Goal: Task Accomplishment & Management: Complete application form

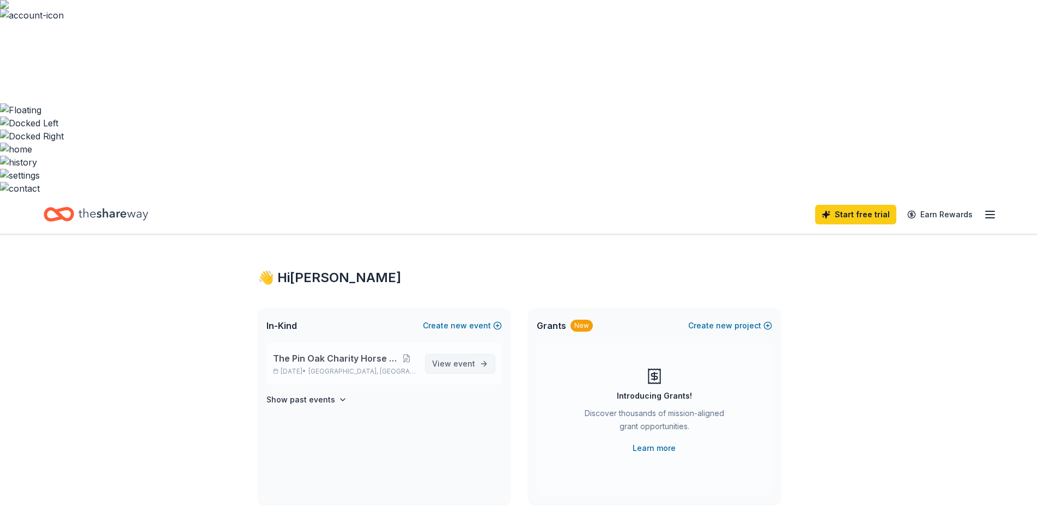
click at [454, 354] on link "View event" at bounding box center [460, 364] width 70 height 20
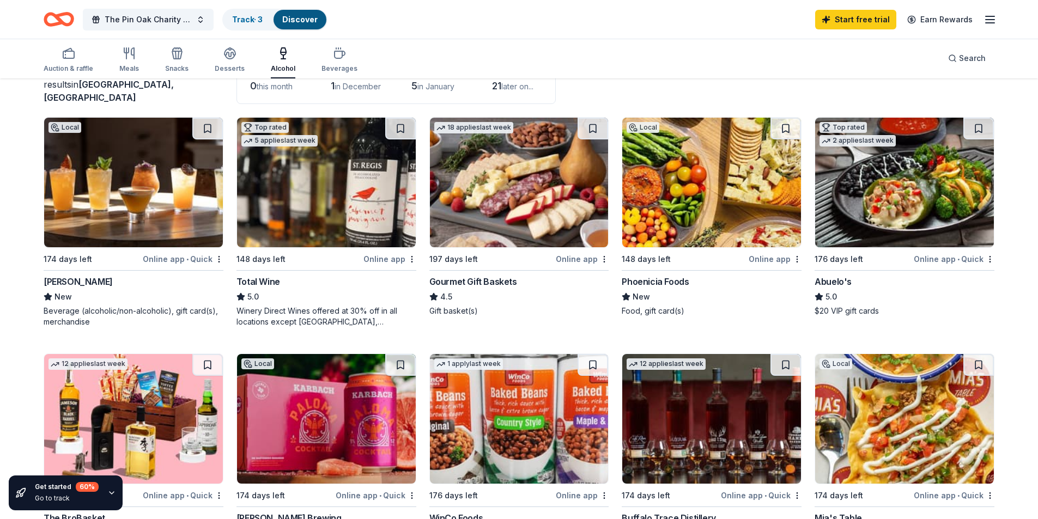
scroll to position [272, 0]
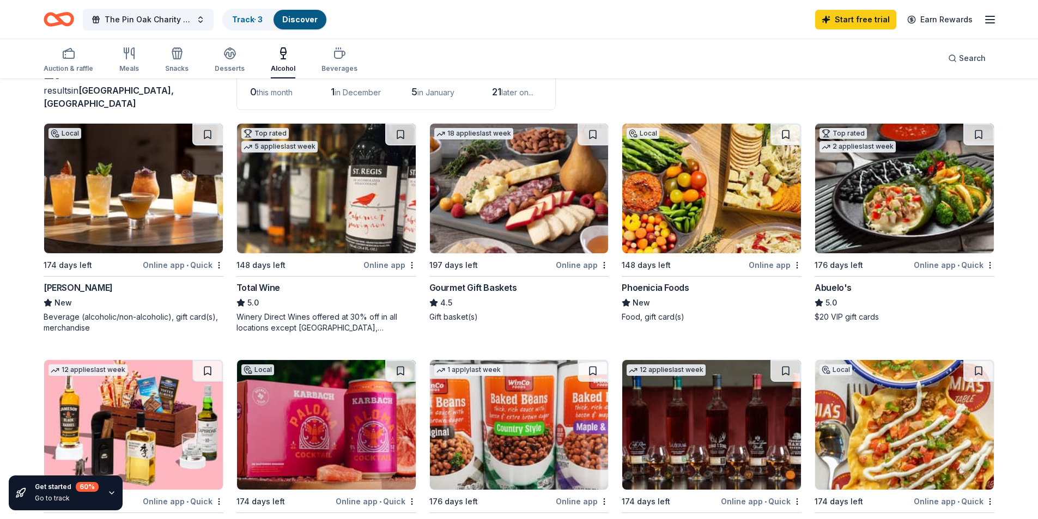
click at [157, 360] on img at bounding box center [133, 425] width 179 height 130
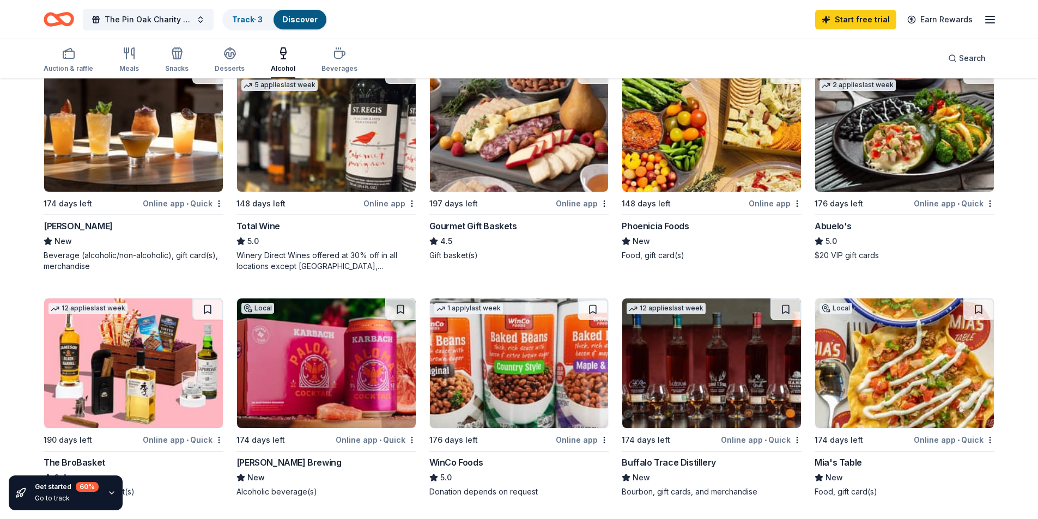
scroll to position [327, 0]
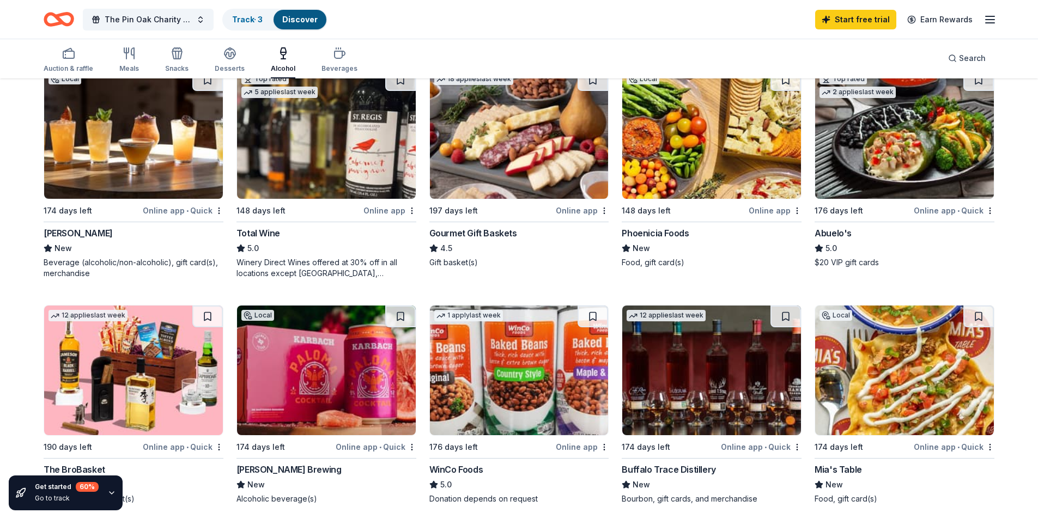
click at [854, 306] on img at bounding box center [904, 371] width 179 height 130
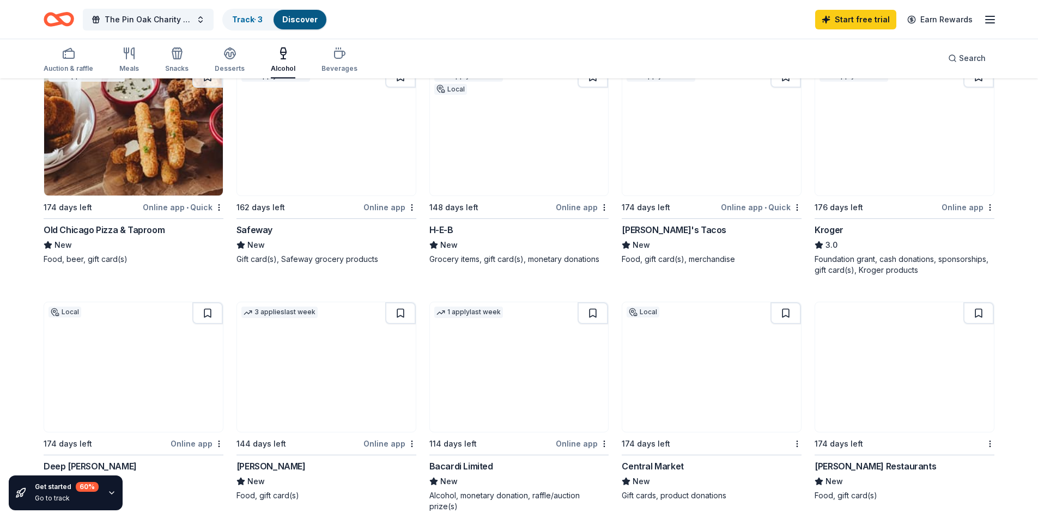
scroll to position [763, 0]
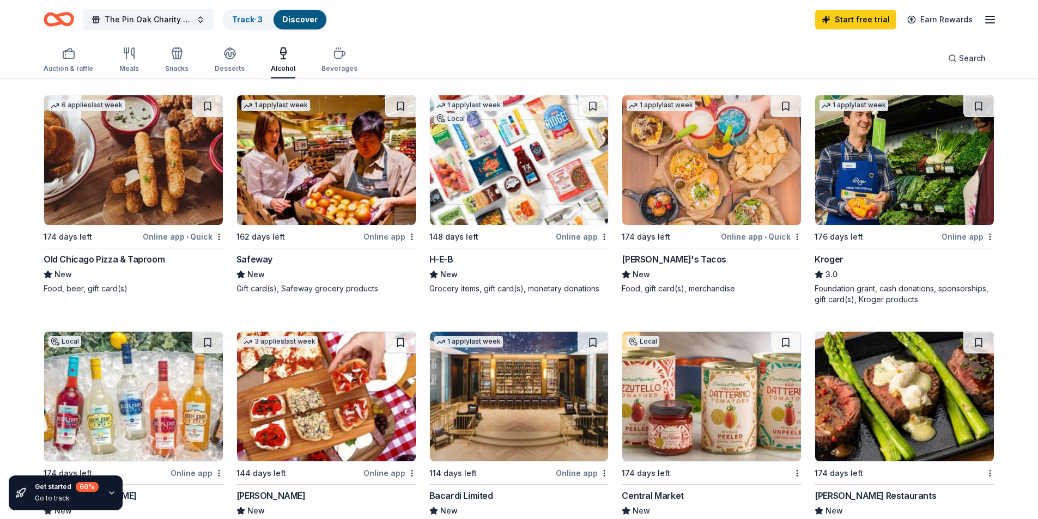
click at [490, 332] on img at bounding box center [519, 397] width 179 height 130
click at [879, 332] on img at bounding box center [904, 397] width 179 height 130
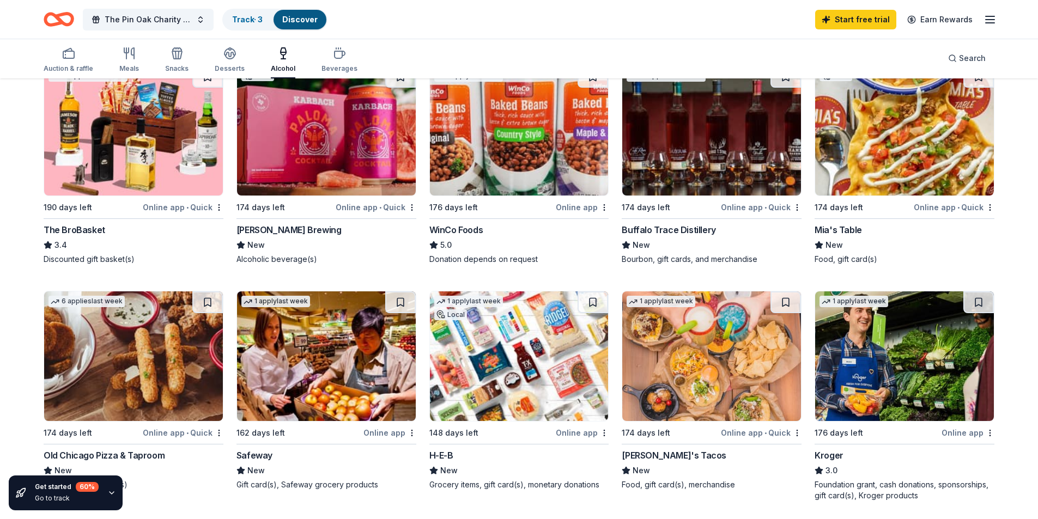
scroll to position [436, 0]
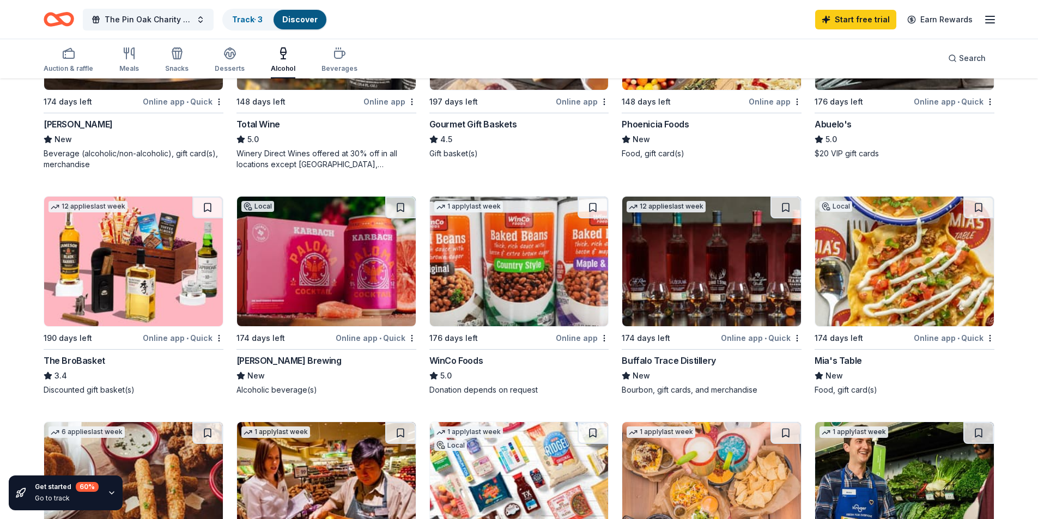
click at [982, 21] on div "Start free trial Earn Rewards" at bounding box center [905, 20] width 181 height 26
click at [995, 21] on icon "button" at bounding box center [989, 19] width 13 height 13
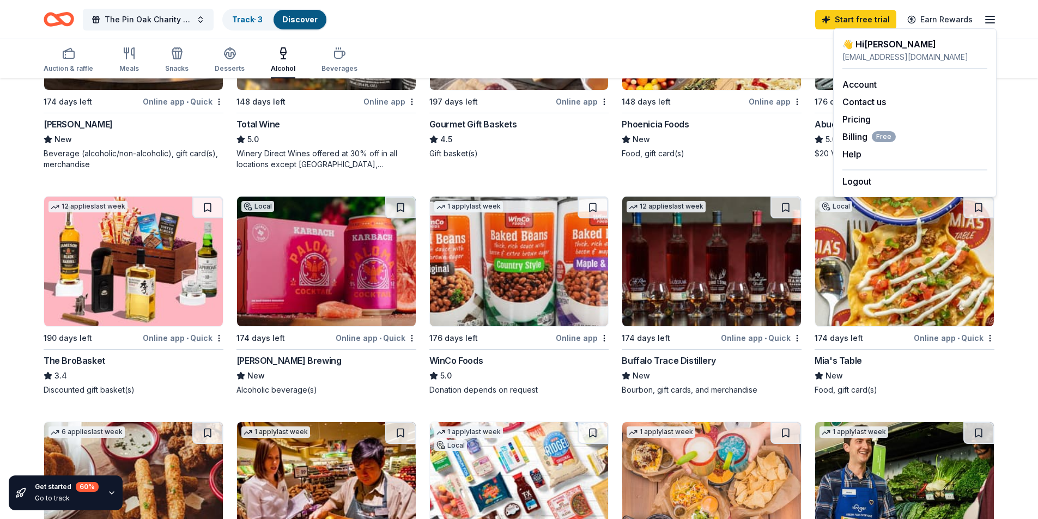
click at [995, 21] on icon "button" at bounding box center [989, 19] width 13 height 13
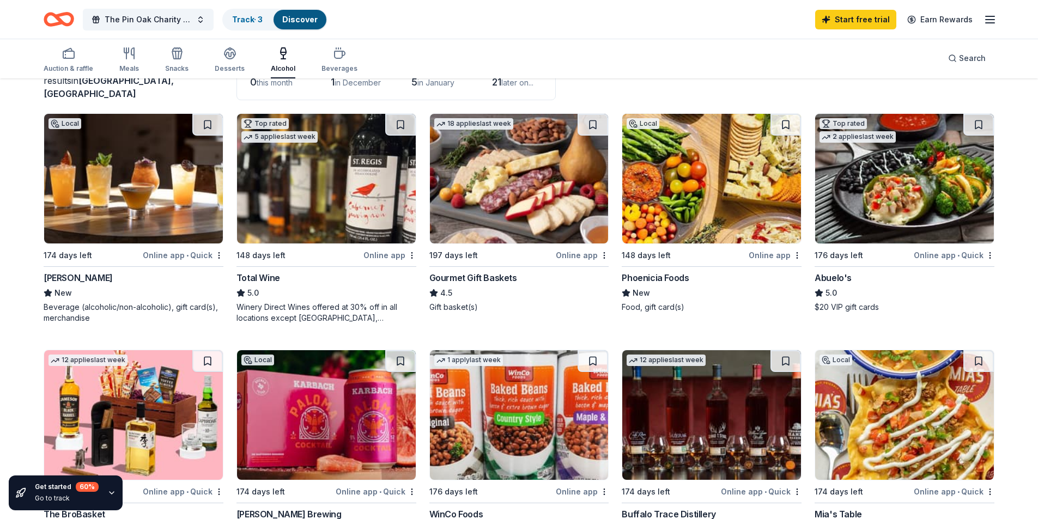
scroll to position [218, 0]
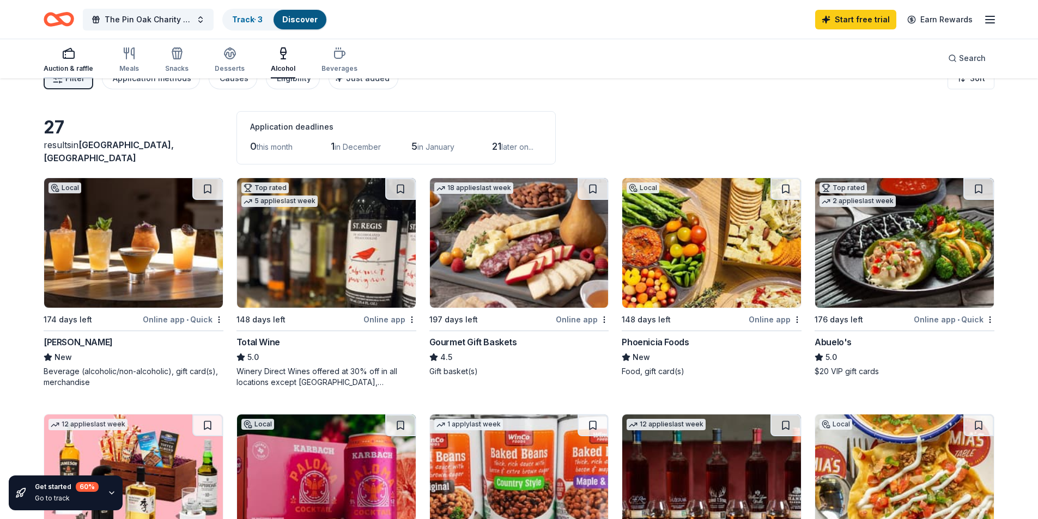
click at [69, 66] on div "Auction & raffle" at bounding box center [69, 68] width 50 height 9
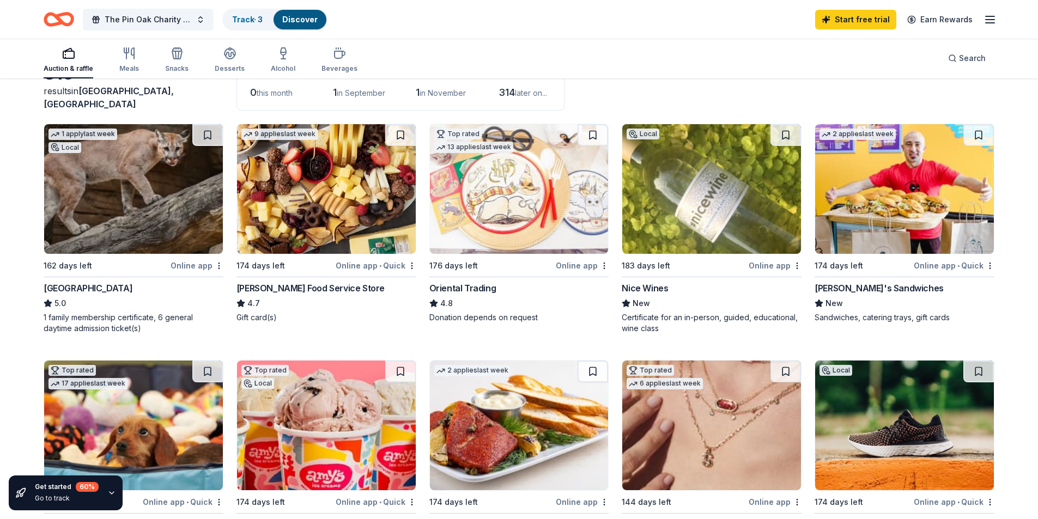
scroll to position [272, 0]
click at [160, 360] on img at bounding box center [133, 425] width 179 height 130
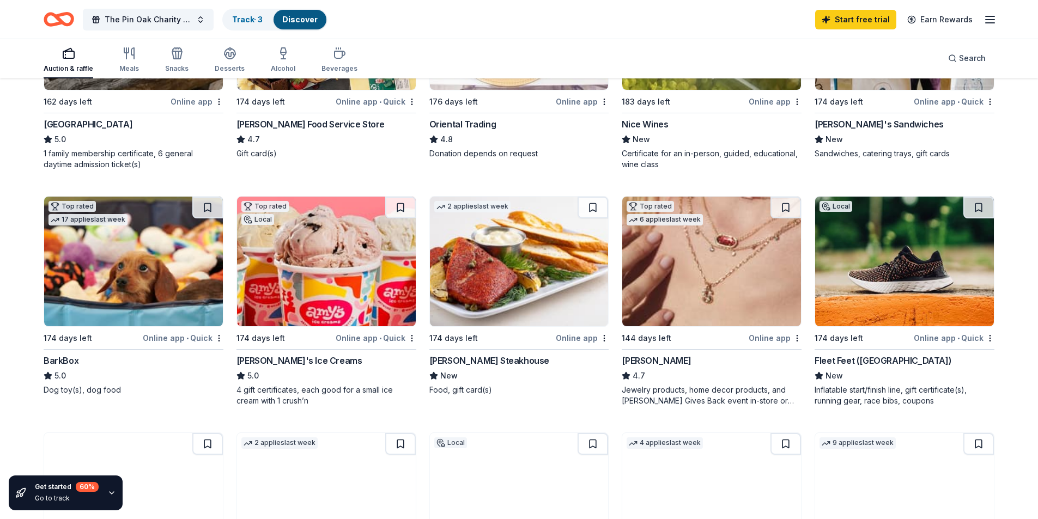
scroll to position [599, 0]
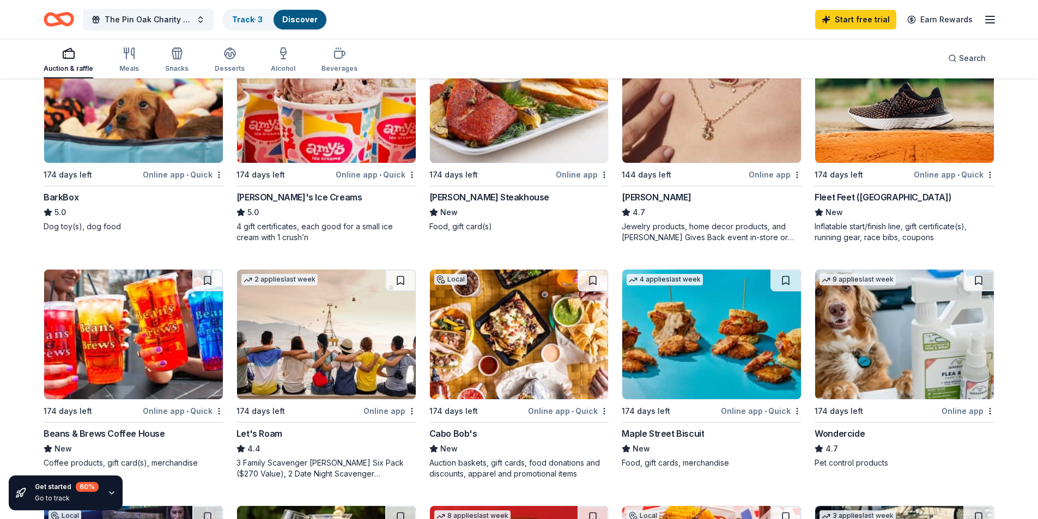
click at [522, 270] on img at bounding box center [519, 335] width 179 height 130
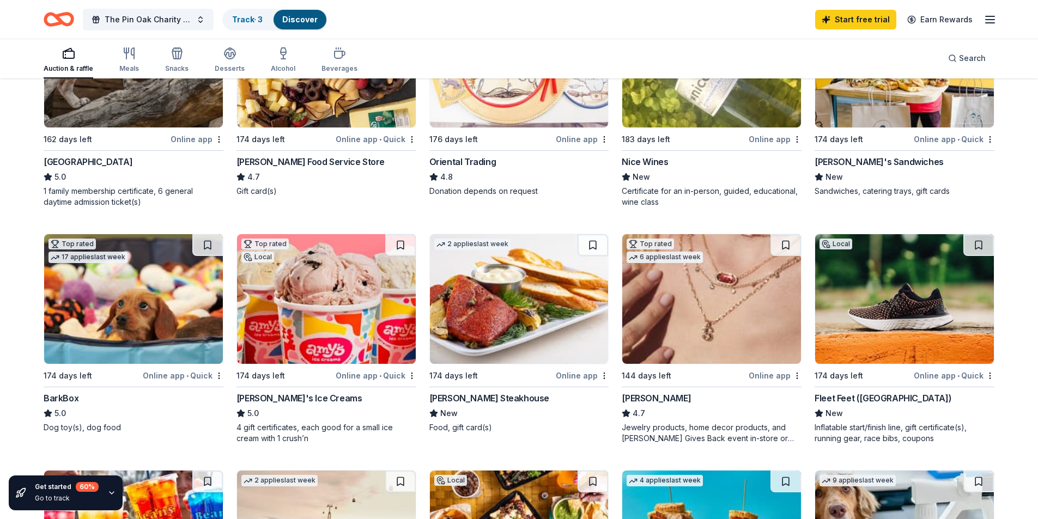
scroll to position [163, 0]
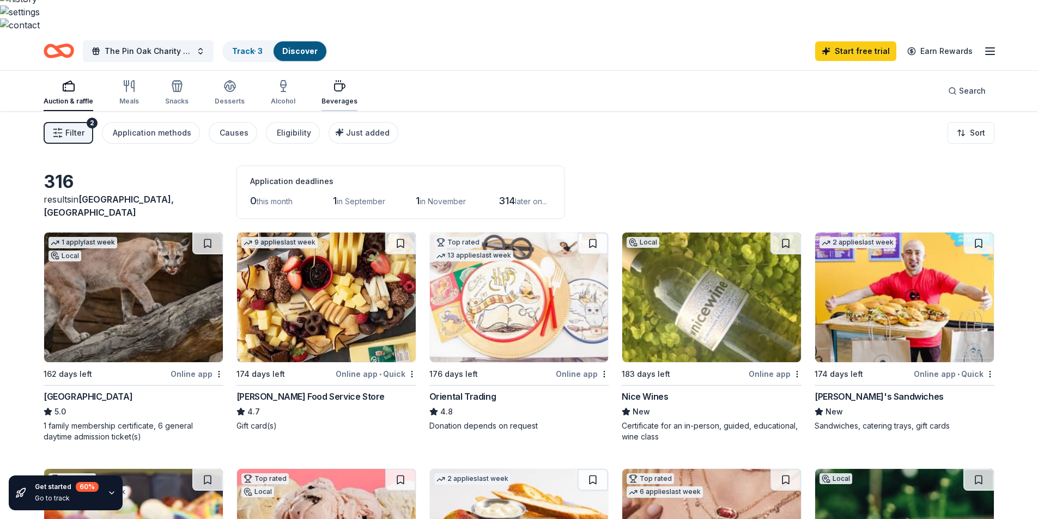
click at [336, 81] on icon "button" at bounding box center [336, 81] width 0 height 1
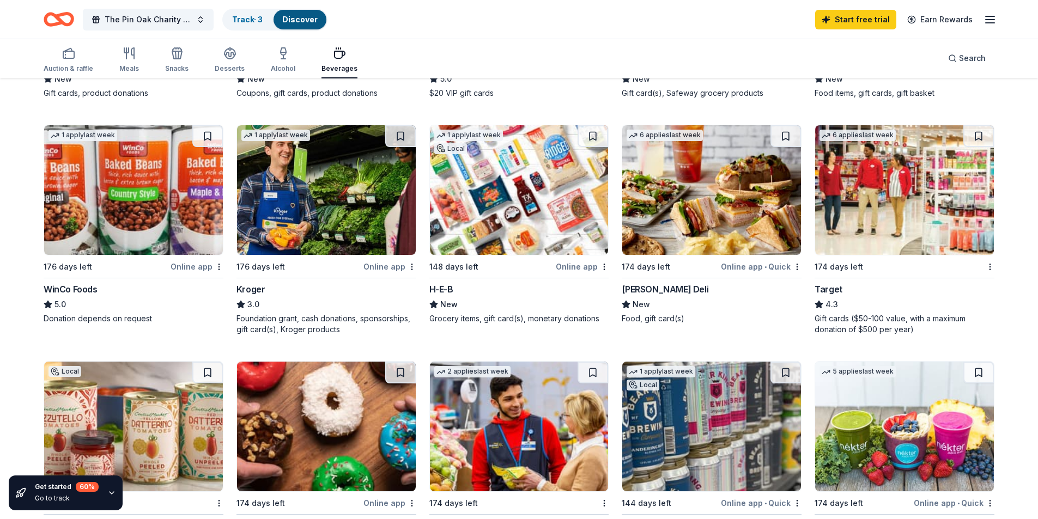
scroll to position [763, 0]
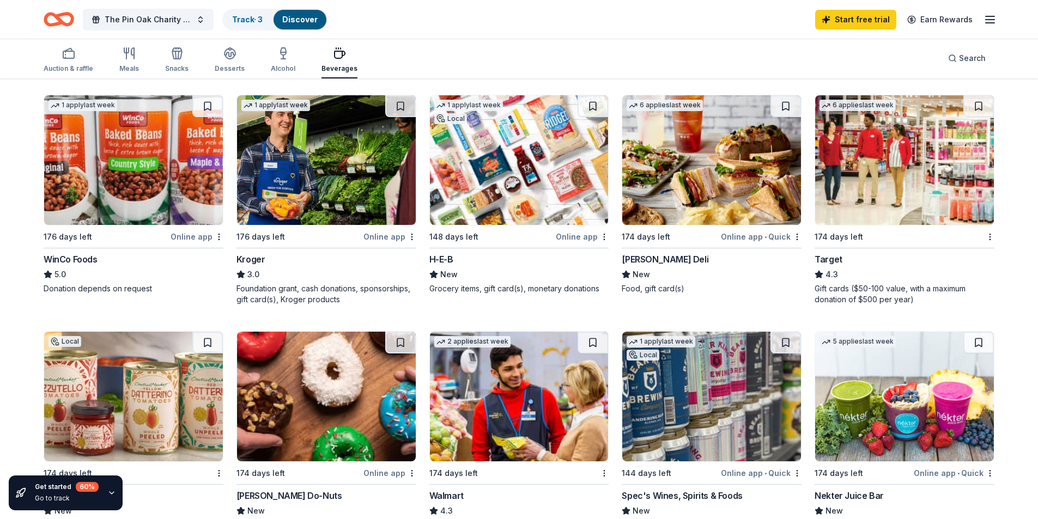
click at [868, 332] on img at bounding box center [904, 397] width 179 height 130
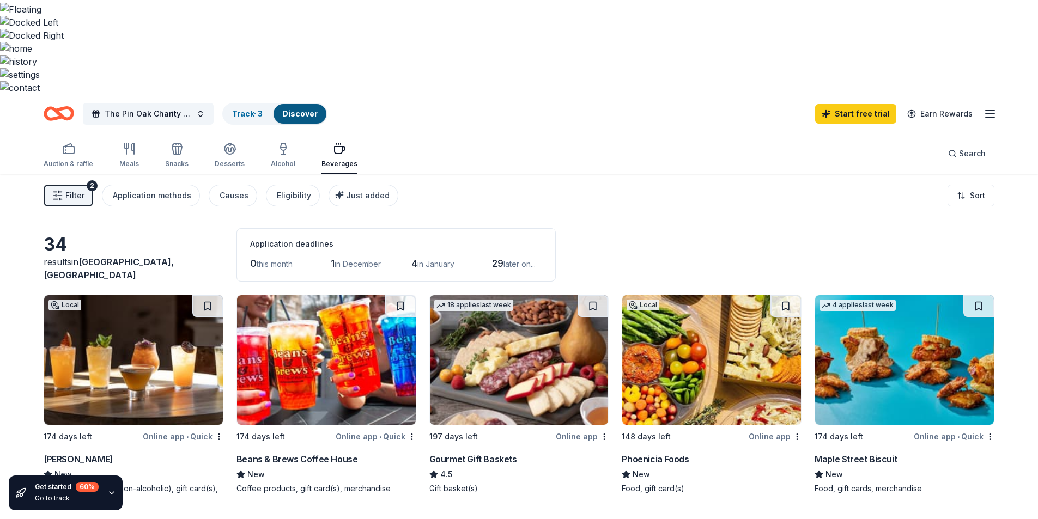
scroll to position [0, 0]
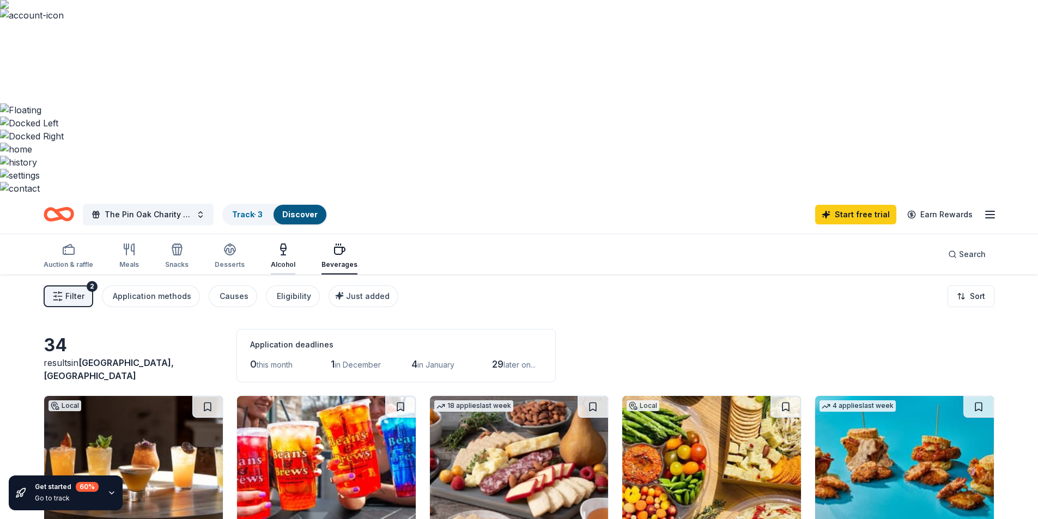
click at [286, 243] on div "Alcohol" at bounding box center [283, 256] width 25 height 26
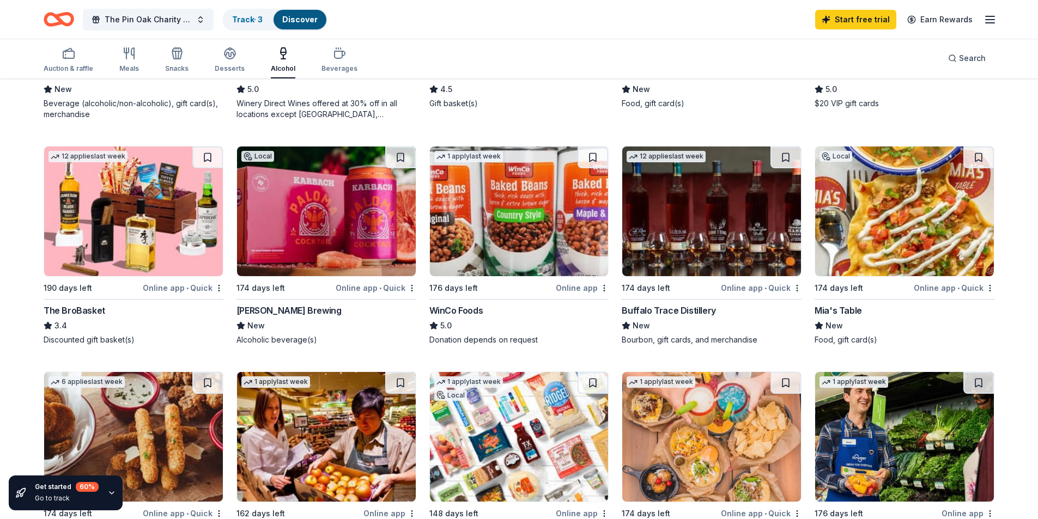
scroll to position [490, 0]
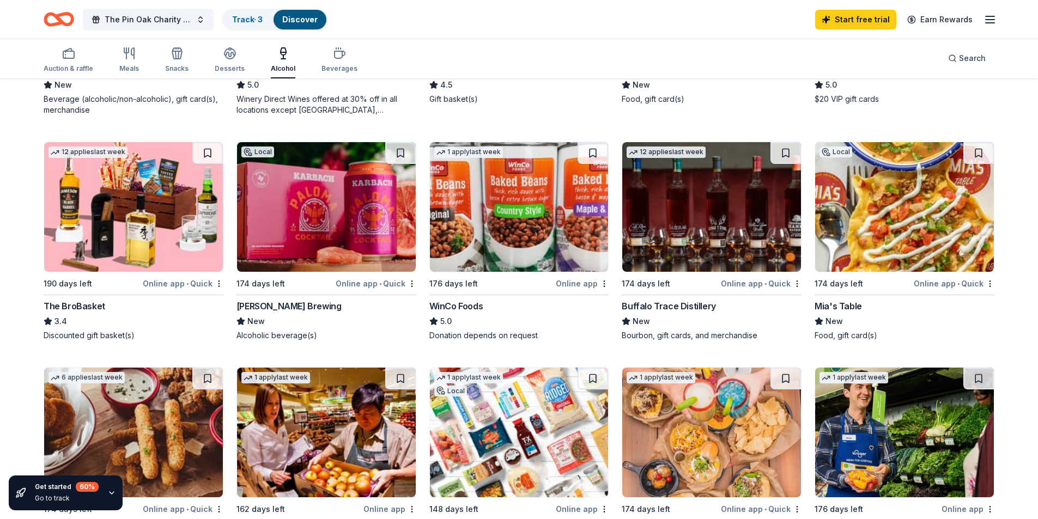
click at [145, 368] on img at bounding box center [133, 433] width 179 height 130
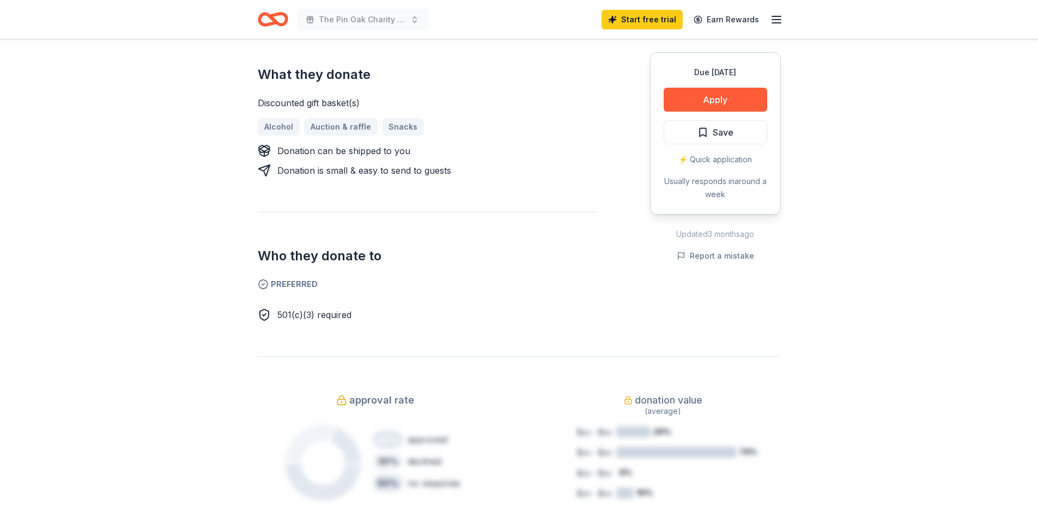
scroll to position [109, 0]
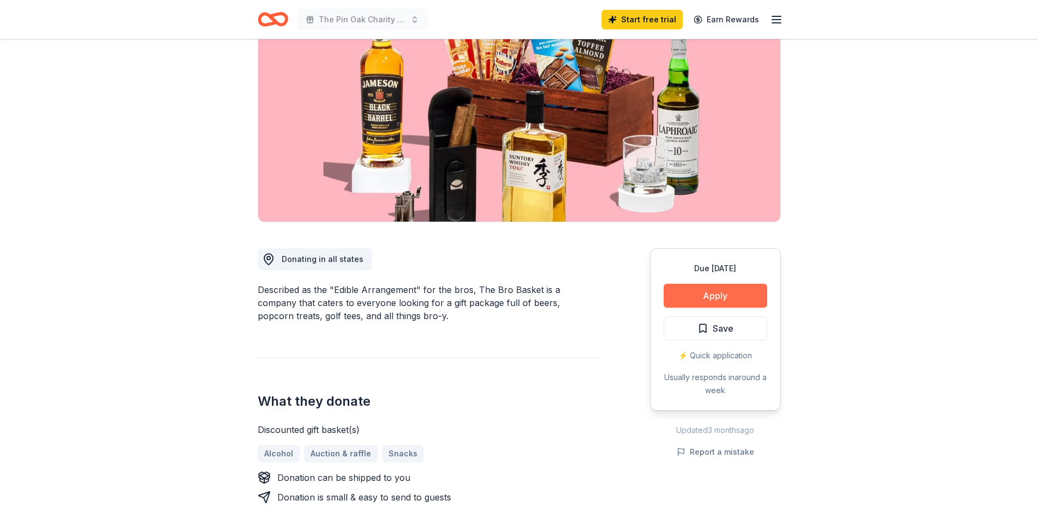
click at [717, 303] on button "Apply" at bounding box center [714, 296] width 103 height 24
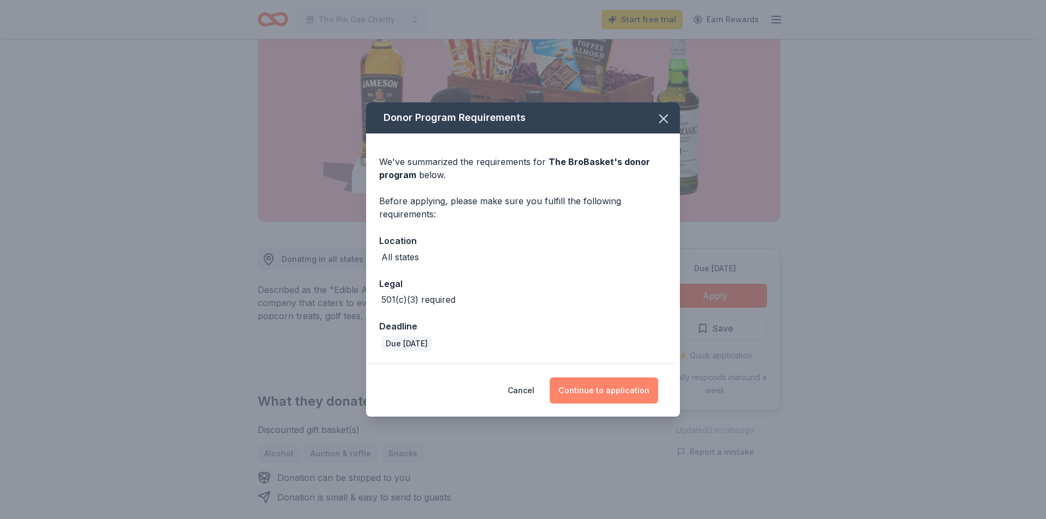
click at [614, 396] on button "Continue to application" at bounding box center [604, 390] width 108 height 26
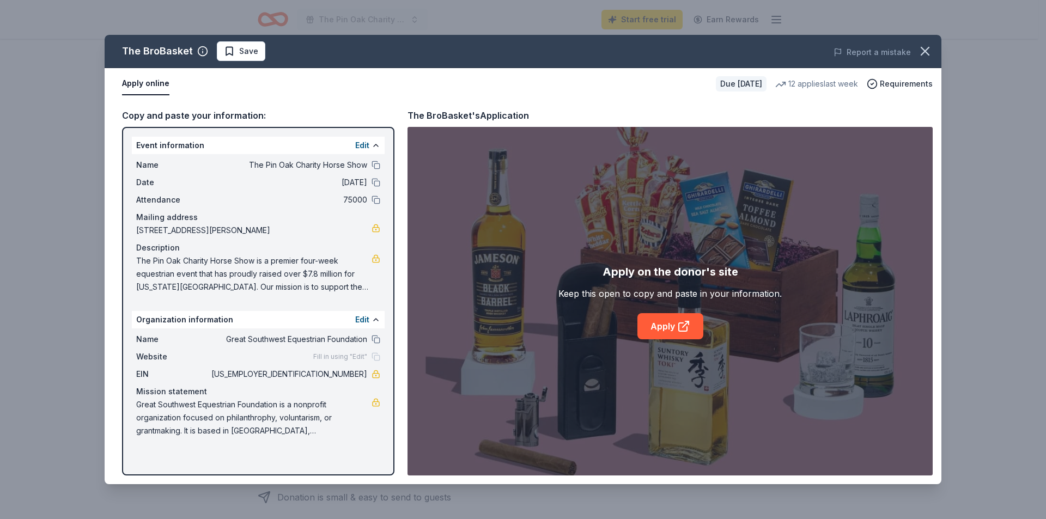
click at [258, 278] on span "The Pin Oak Charity Horse Show is a premier four-week equestrian event that has…" at bounding box center [253, 273] width 235 height 39
click at [666, 330] on link "Apply" at bounding box center [670, 326] width 66 height 26
drag, startPoint x: 327, startPoint y: 370, endPoint x: 369, endPoint y: 377, distance: 42.4
click at [369, 377] on div "EIN 81-3819013" at bounding box center [258, 374] width 244 height 13
drag, startPoint x: 363, startPoint y: 375, endPoint x: 302, endPoint y: 372, distance: 60.5
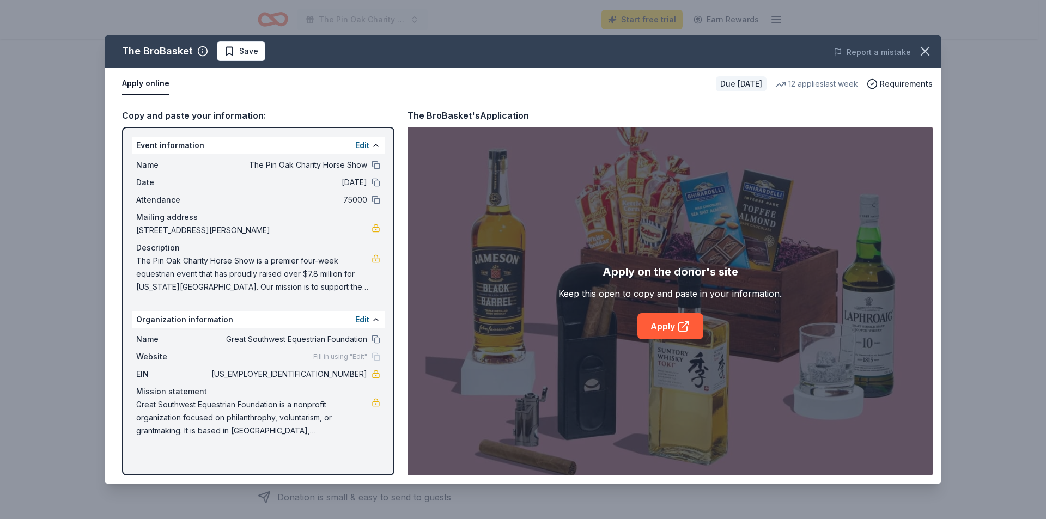
click at [302, 372] on span "[US_EMPLOYER_IDENTIFICATION_NUMBER]" at bounding box center [288, 374] width 158 height 13
click at [934, 52] on button "button" at bounding box center [925, 51] width 24 height 24
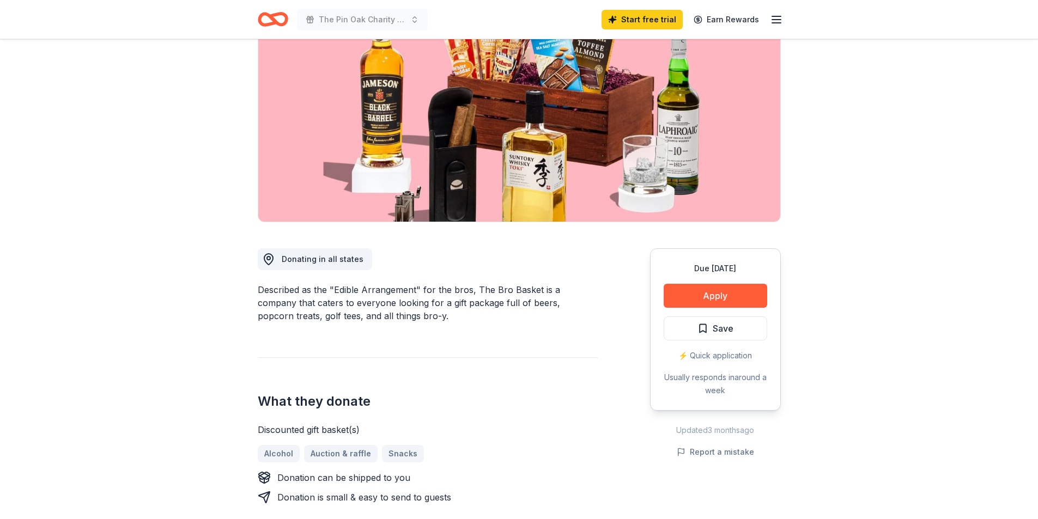
click at [785, 20] on div "The Pin Oak Charity Horse Show Start free trial Earn Rewards" at bounding box center [519, 19] width 558 height 39
click at [774, 21] on icon "button" at bounding box center [776, 19] width 13 height 13
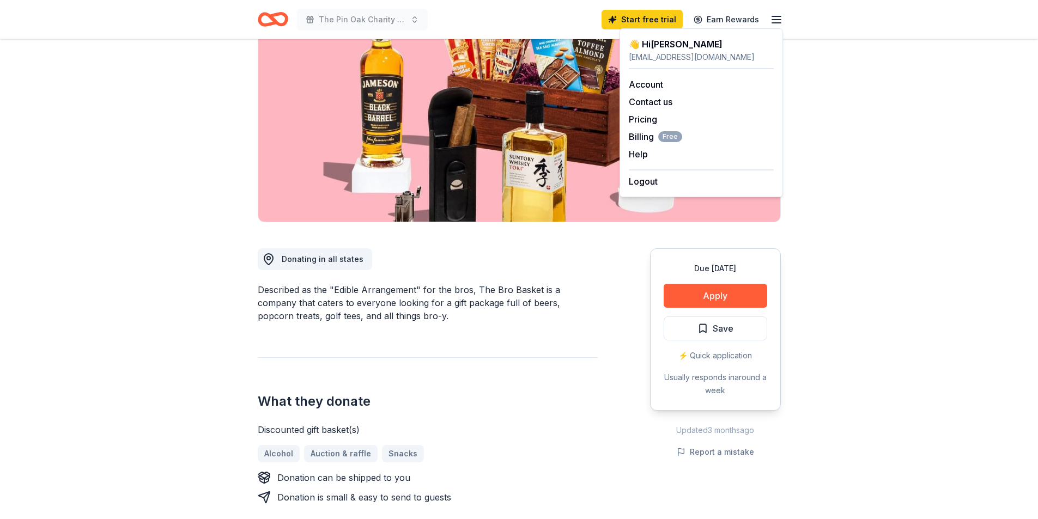
click at [679, 50] on div "👋 Hi Nicole" at bounding box center [701, 44] width 145 height 13
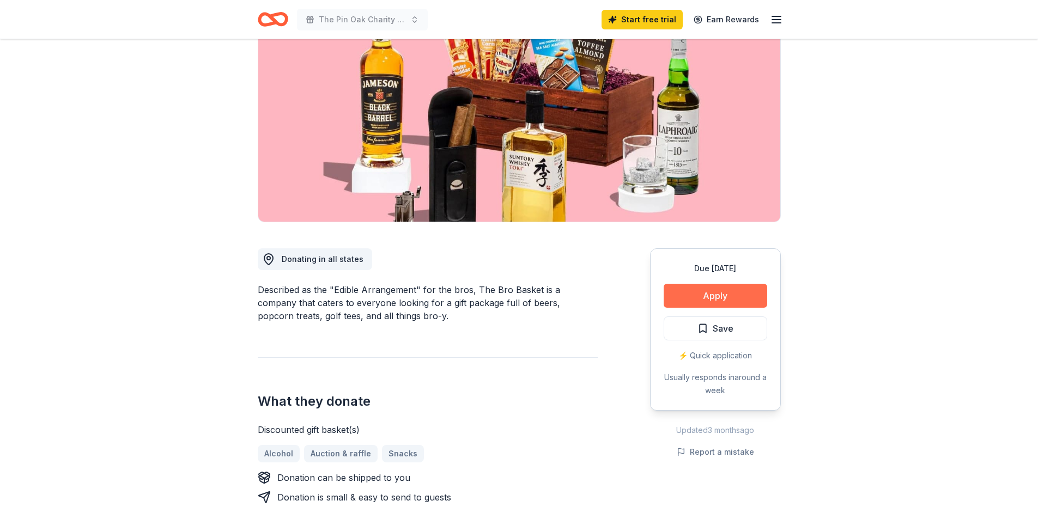
click at [679, 300] on button "Apply" at bounding box center [714, 296] width 103 height 24
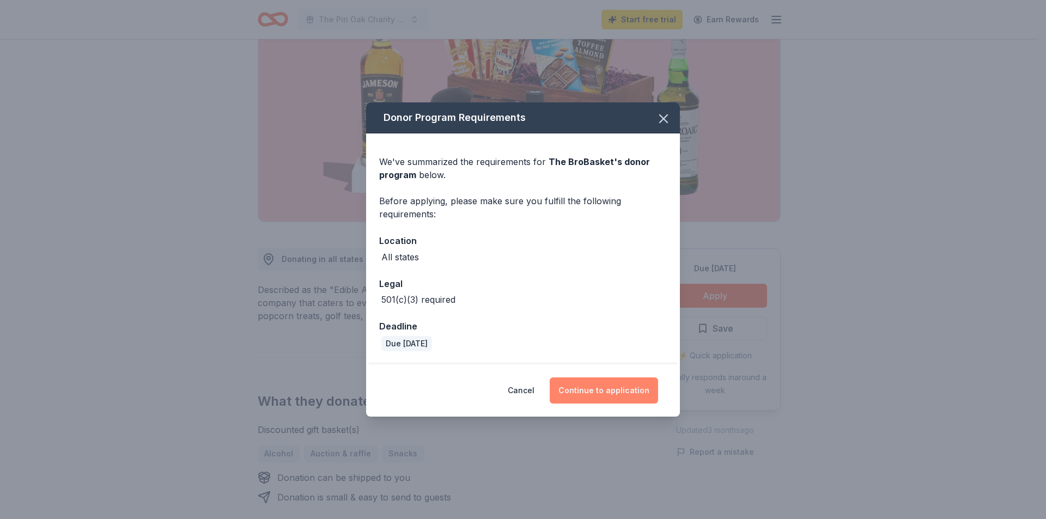
click at [612, 388] on button "Continue to application" at bounding box center [604, 390] width 108 height 26
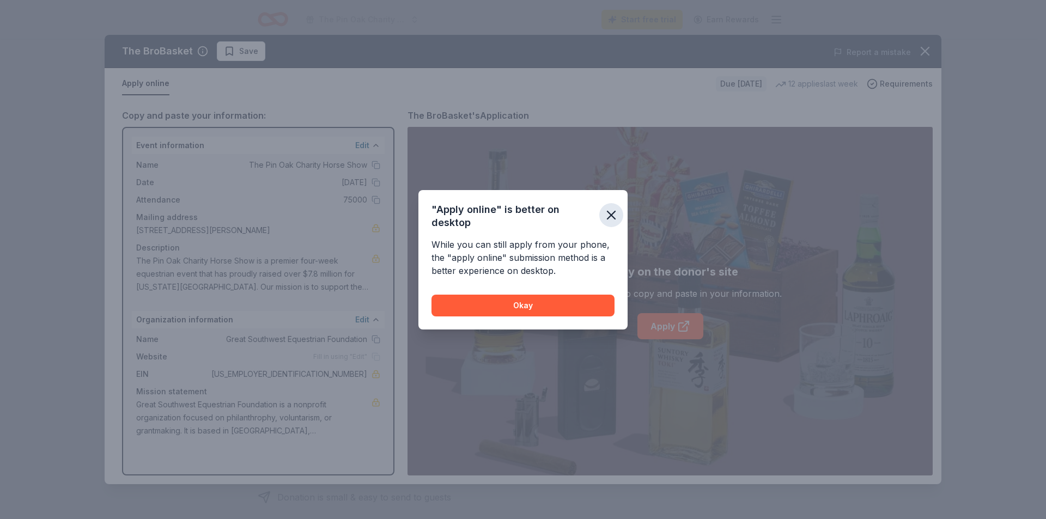
click at [613, 217] on icon "button" at bounding box center [611, 215] width 8 height 8
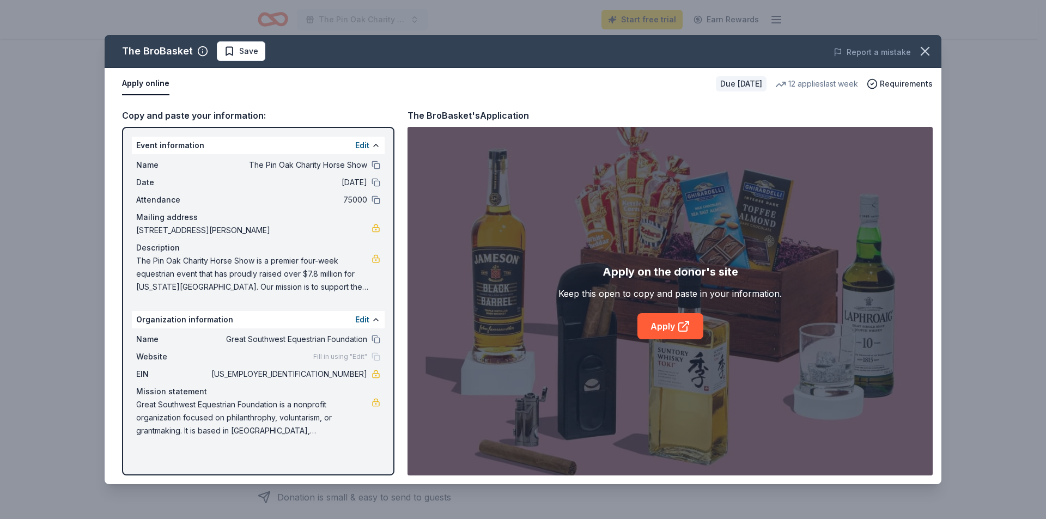
click at [224, 281] on span "The Pin Oak Charity Horse Show is a premier four-week equestrian event that has…" at bounding box center [253, 273] width 235 height 39
click at [209, 113] on div "Copy and paste your information:" at bounding box center [258, 115] width 272 height 14
click at [381, 402] on div "Name Great Southwest Equestrian Foundation Website Fill in using "Edit" EIN 81-…" at bounding box center [258, 384] width 253 height 113
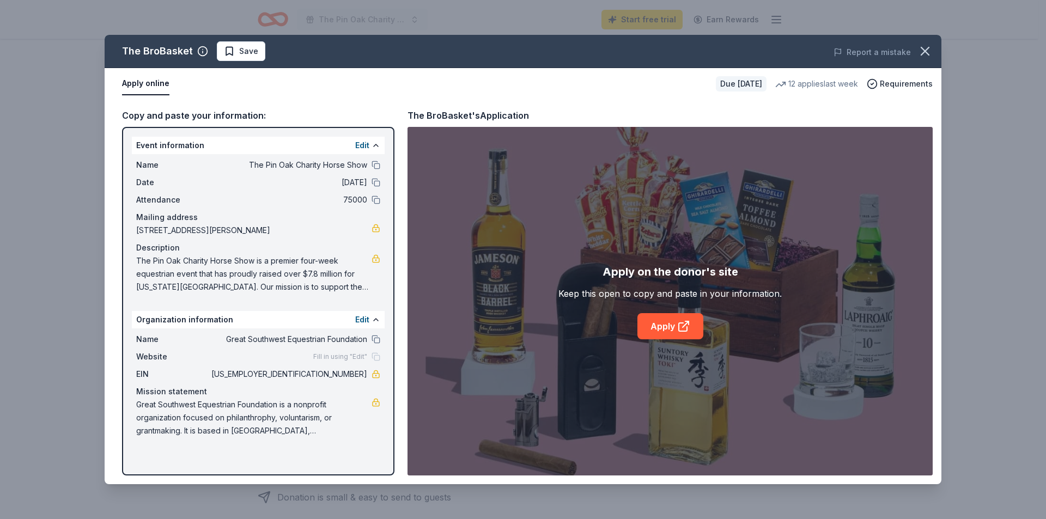
drag, startPoint x: 381, startPoint y: 402, endPoint x: 373, endPoint y: 405, distance: 9.3
click at [379, 403] on div "Name Great Southwest Equestrian Foundation Website Fill in using "Edit" EIN 81-…" at bounding box center [258, 384] width 253 height 113
click at [325, 424] on span "Great Southwest Equestrian Foundation is a nonprofit organization focused on ph…" at bounding box center [253, 417] width 235 height 39
click at [200, 408] on span "Great Southwest Equestrian Foundation is a nonprofit organization focused on ph…" at bounding box center [253, 417] width 235 height 39
drag, startPoint x: 166, startPoint y: 402, endPoint x: 386, endPoint y: 430, distance: 221.3
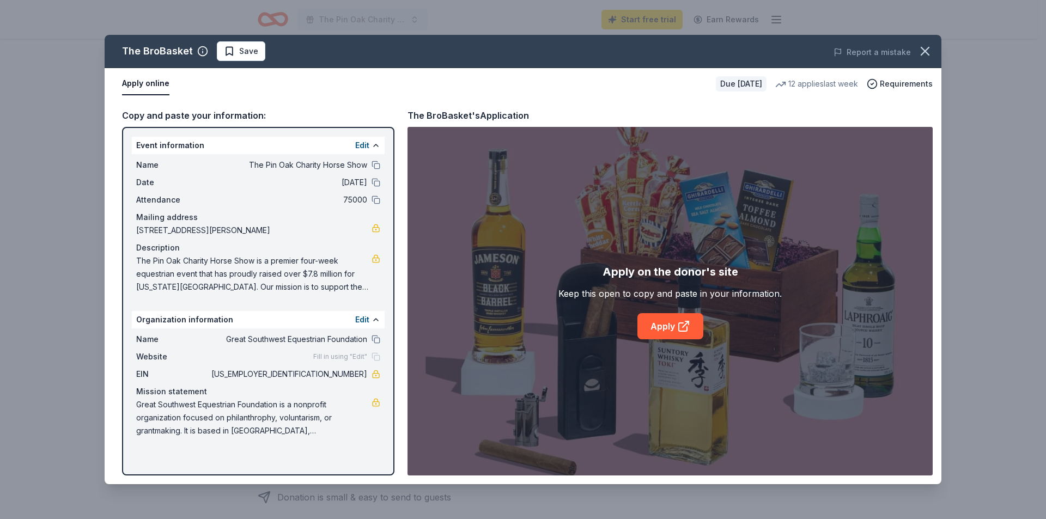
click at [386, 430] on div "Event information Edit Name The Pin Oak Charity Horse Show Date 03/18/26 Attend…" at bounding box center [258, 301] width 272 height 349
click at [927, 53] on icon "button" at bounding box center [925, 51] width 8 height 8
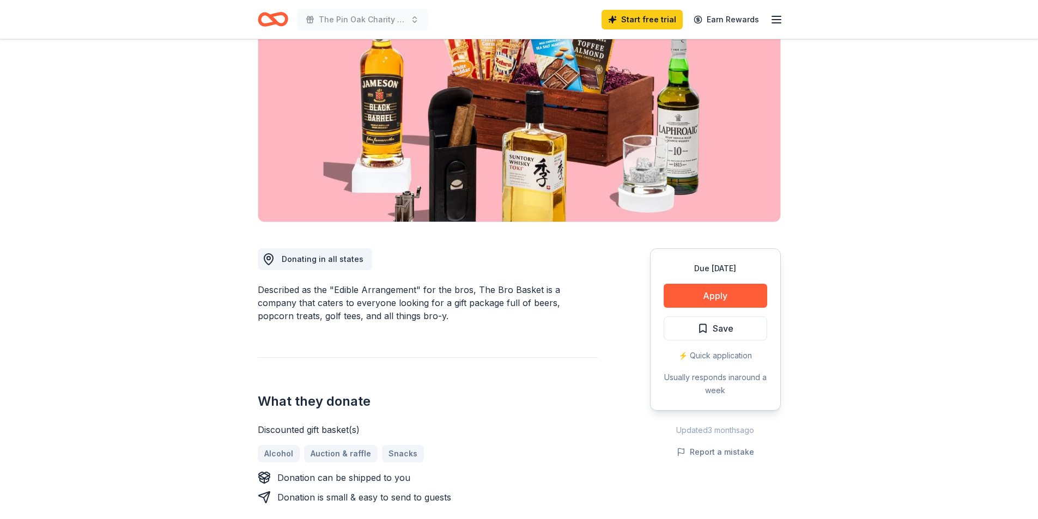
click at [777, 18] on icon "button" at bounding box center [776, 19] width 13 height 13
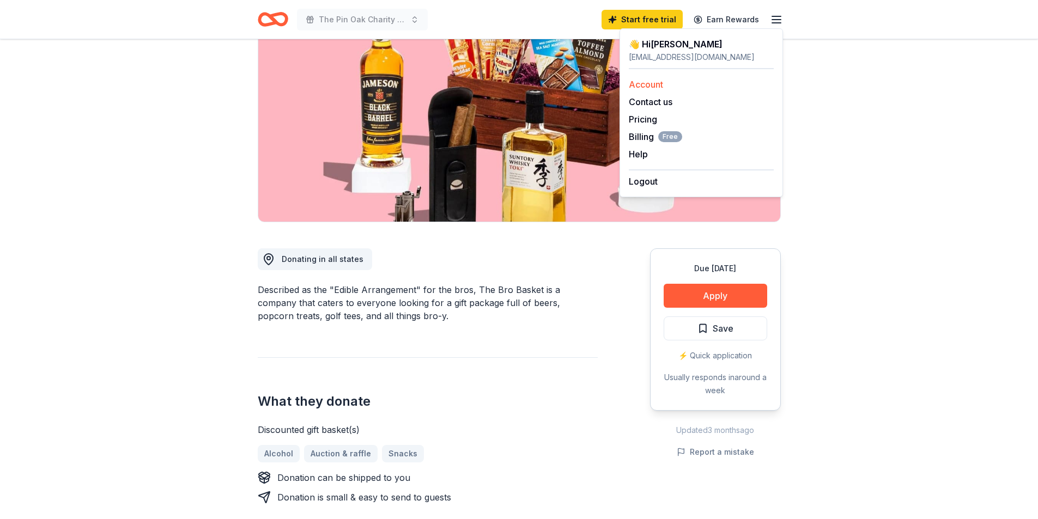
click at [680, 83] on div "Account" at bounding box center [701, 84] width 145 height 13
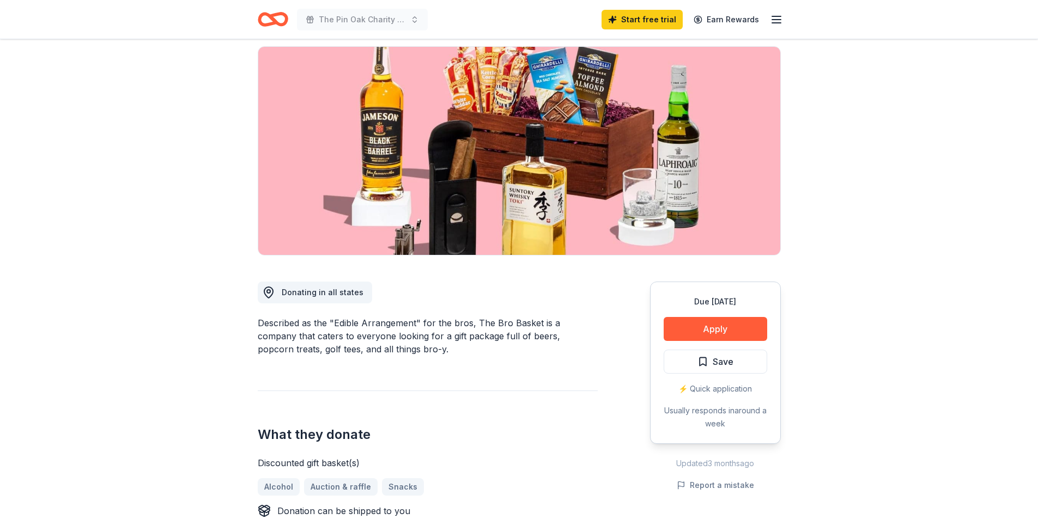
scroll to position [54, 0]
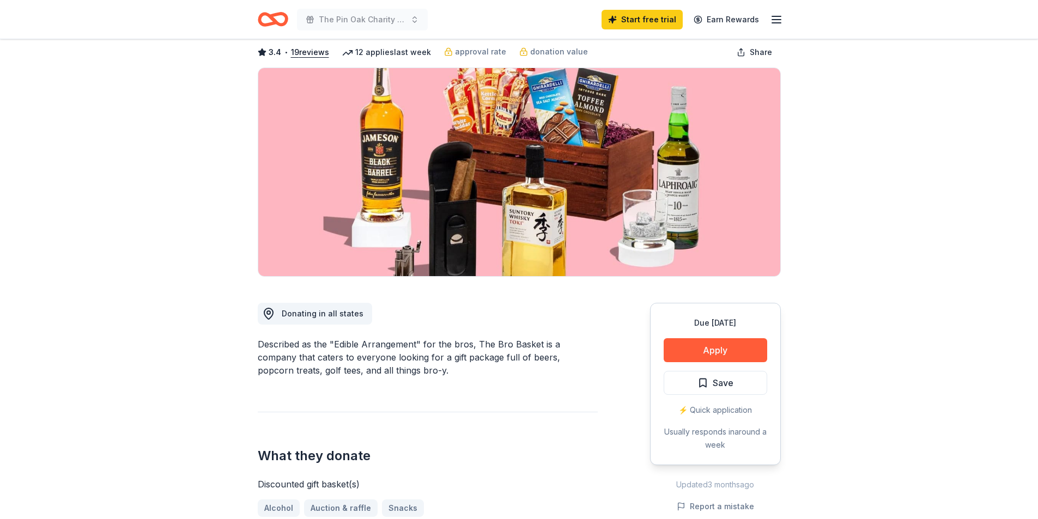
click at [778, 16] on line "button" at bounding box center [776, 16] width 9 height 0
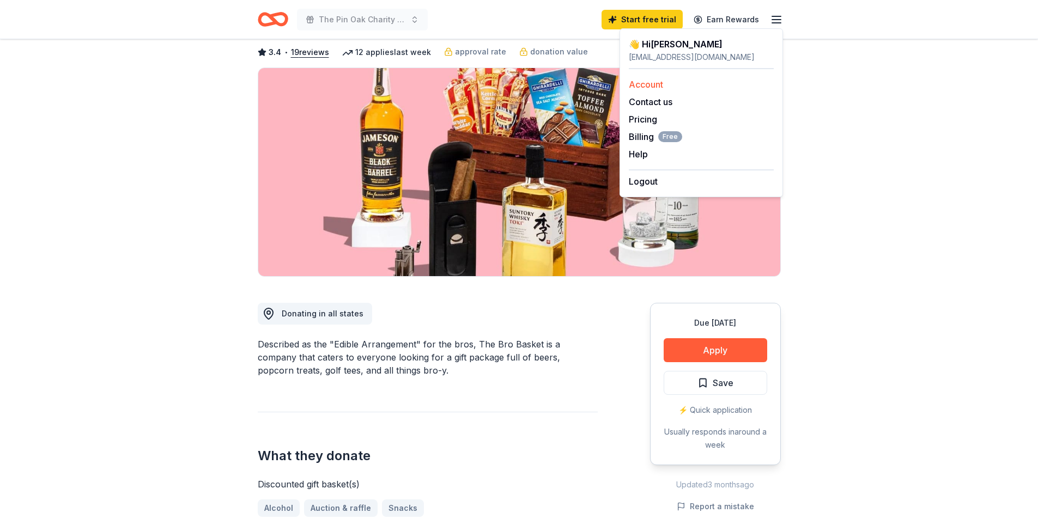
click at [641, 82] on link "Account" at bounding box center [646, 84] width 34 height 11
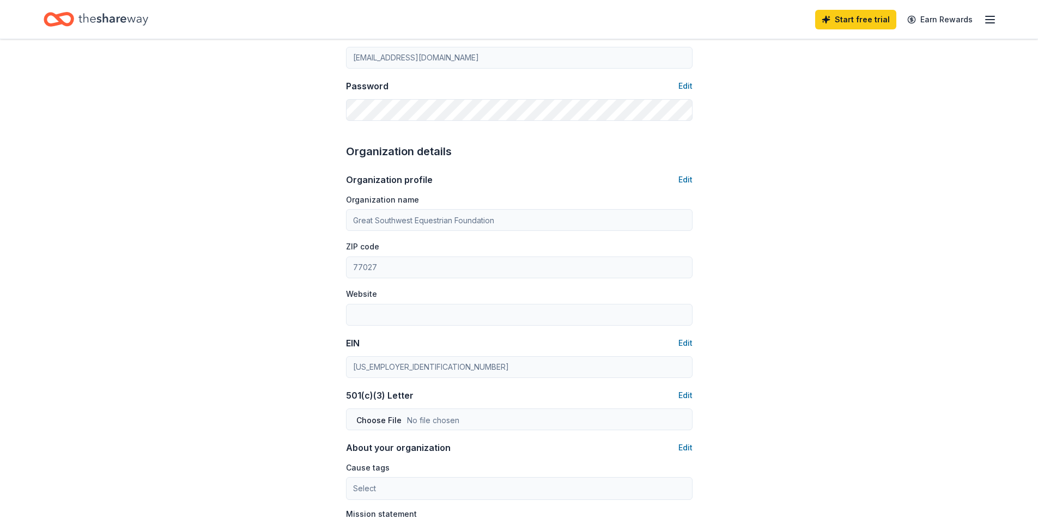
scroll to position [407, 0]
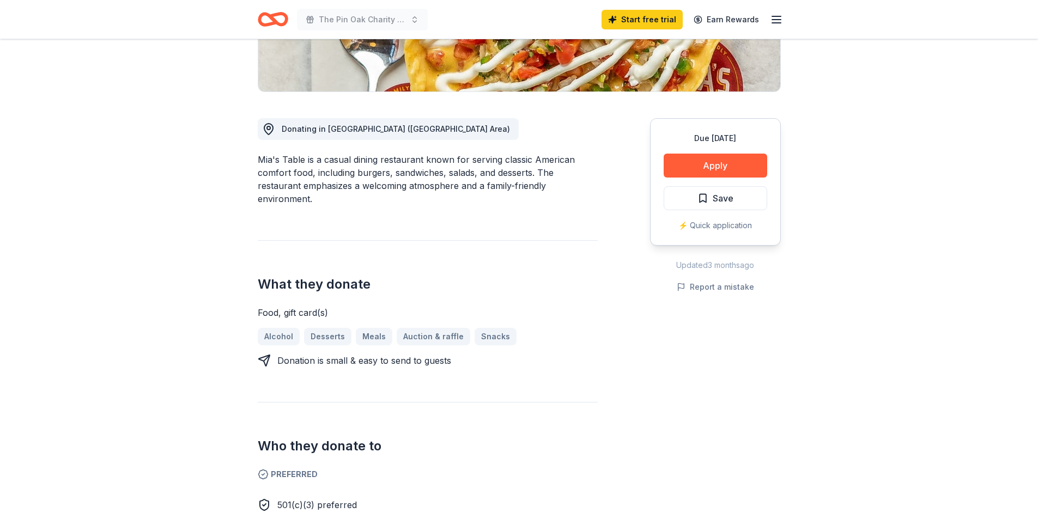
scroll to position [272, 0]
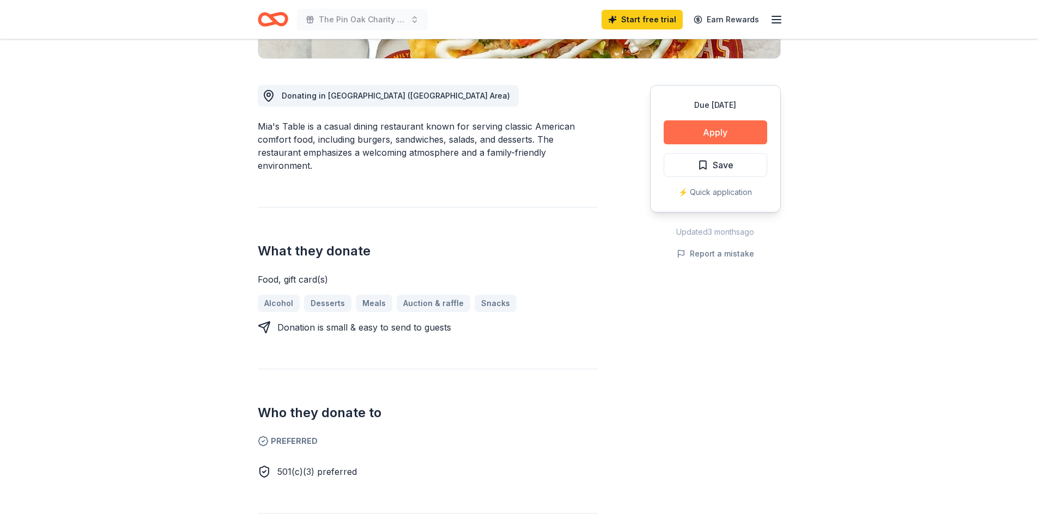
click at [707, 124] on button "Apply" at bounding box center [714, 132] width 103 height 24
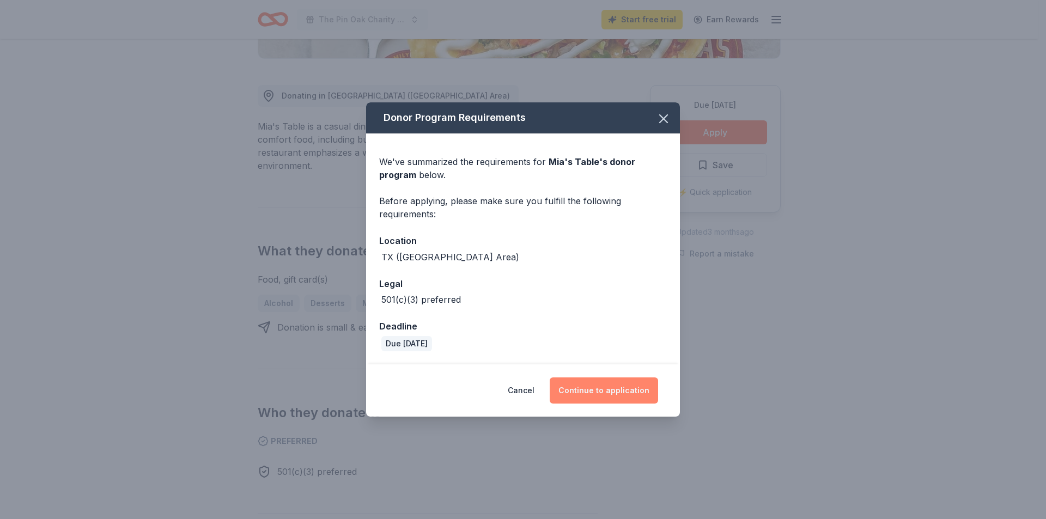
click at [617, 397] on button "Continue to application" at bounding box center [604, 390] width 108 height 26
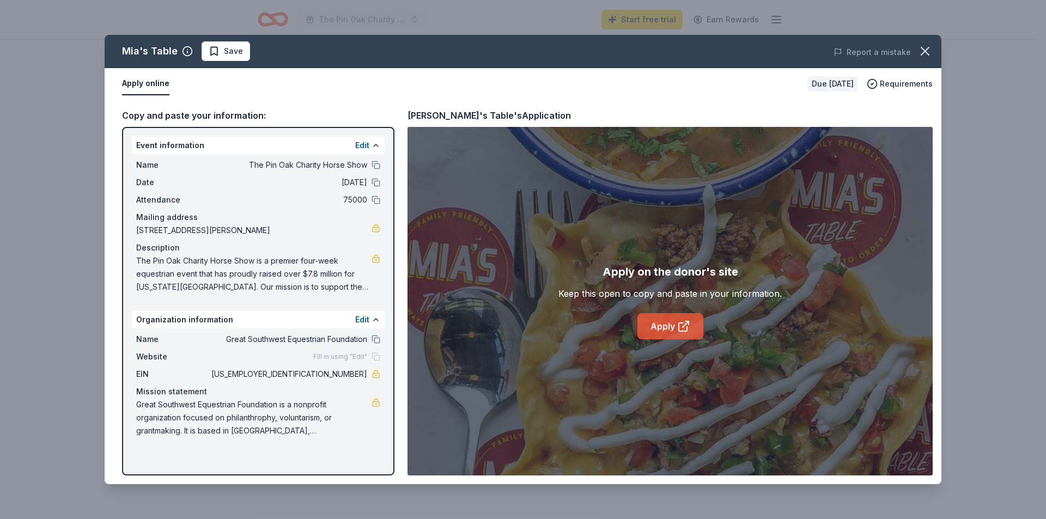
click at [667, 337] on link "Apply" at bounding box center [670, 326] width 66 height 26
click at [924, 46] on icon "button" at bounding box center [924, 51] width 15 height 15
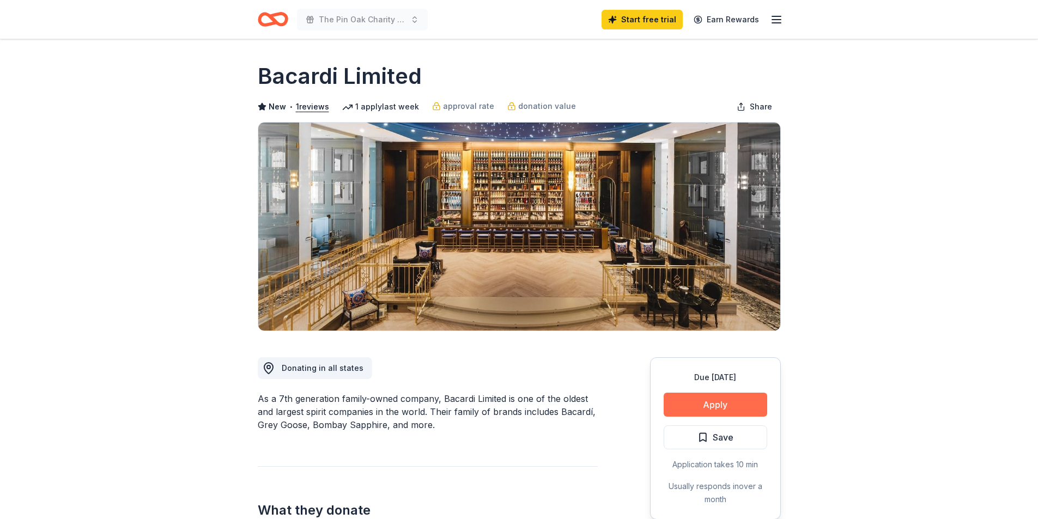
click at [686, 403] on button "Apply" at bounding box center [714, 405] width 103 height 24
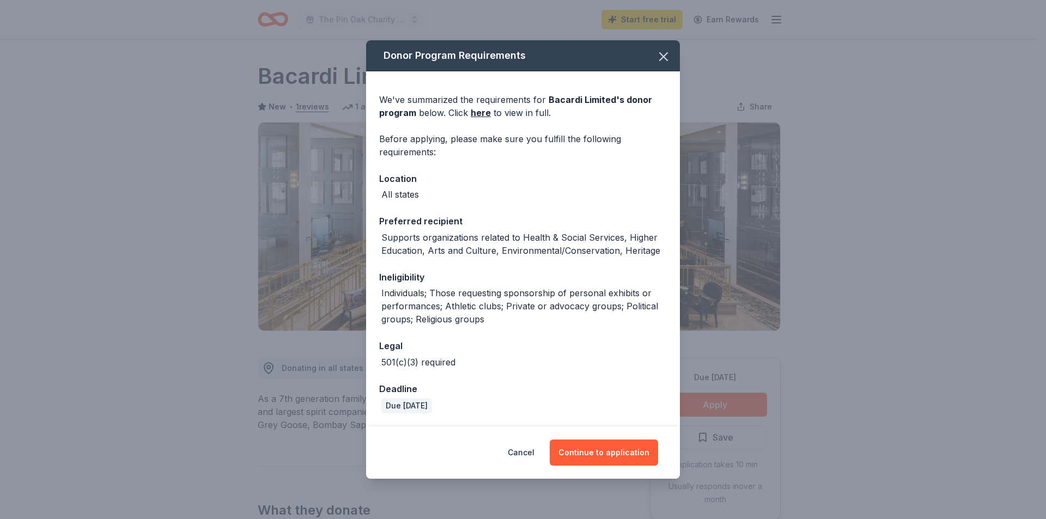
click at [591, 437] on div "Cancel Continue to application" at bounding box center [523, 453] width 314 height 52
click at [594, 446] on button "Continue to application" at bounding box center [604, 453] width 108 height 26
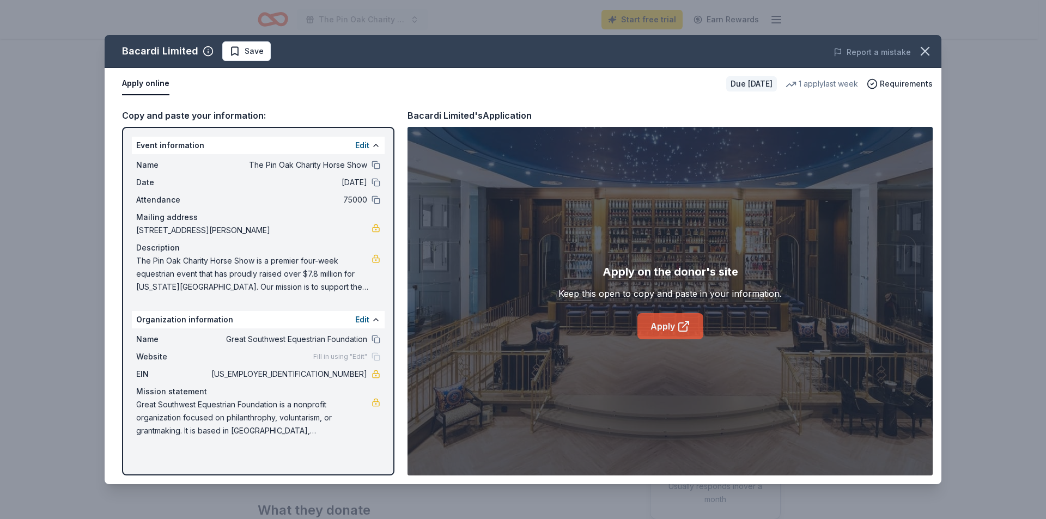
click at [680, 324] on icon at bounding box center [683, 326] width 13 height 13
click at [933, 48] on button "button" at bounding box center [925, 51] width 24 height 24
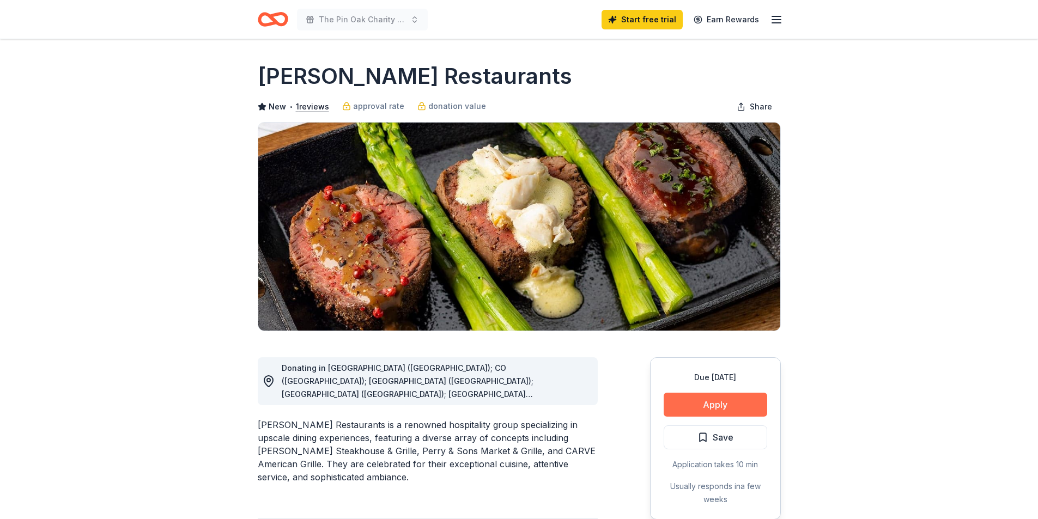
click at [697, 411] on button "Apply" at bounding box center [714, 405] width 103 height 24
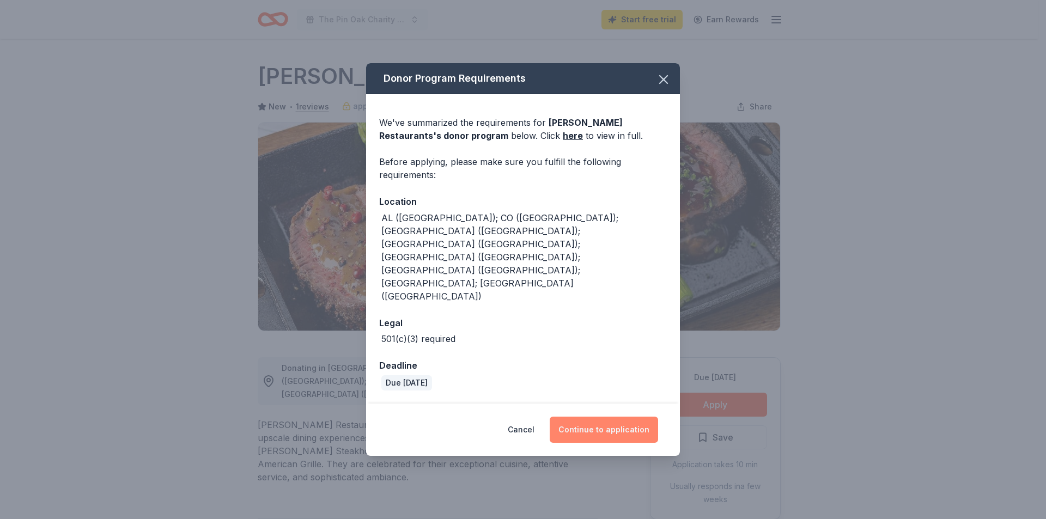
click at [632, 417] on button "Continue to application" at bounding box center [604, 430] width 108 height 26
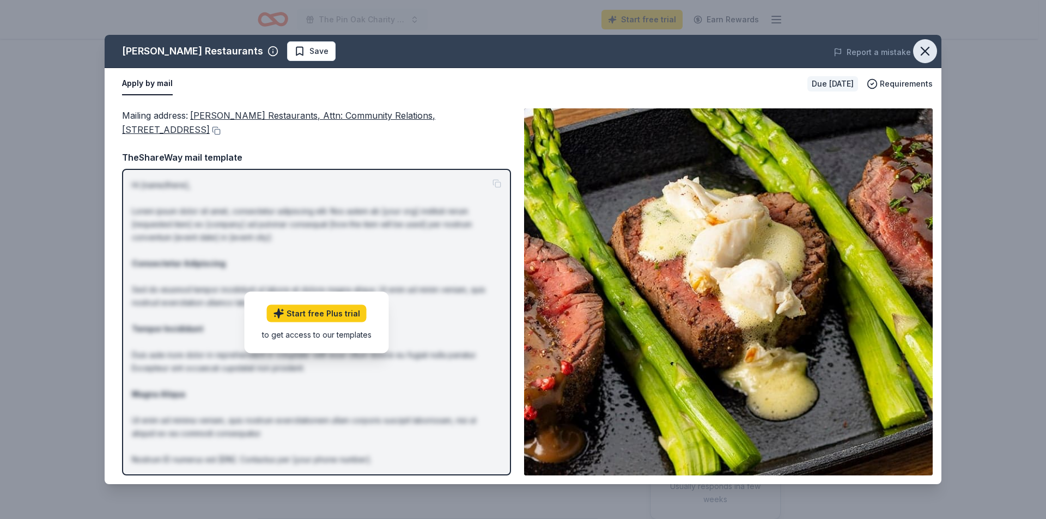
click at [928, 52] on icon "button" at bounding box center [924, 51] width 15 height 15
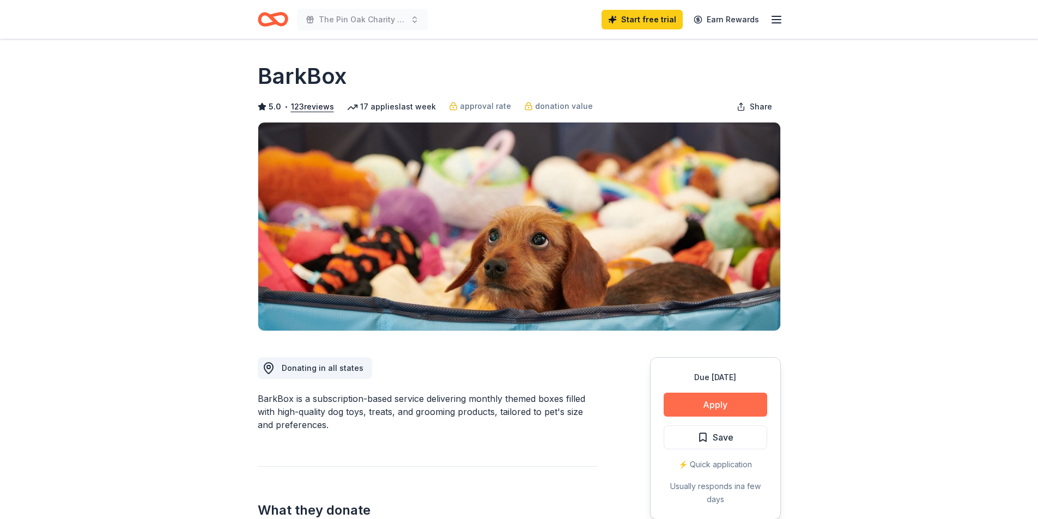
click at [684, 405] on button "Apply" at bounding box center [714, 405] width 103 height 24
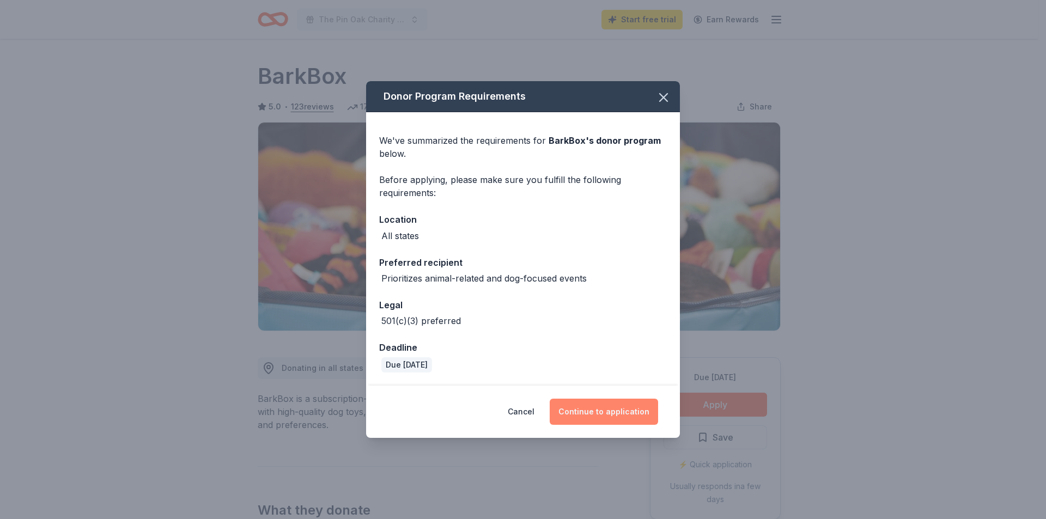
click at [611, 412] on button "Continue to application" at bounding box center [604, 412] width 108 height 26
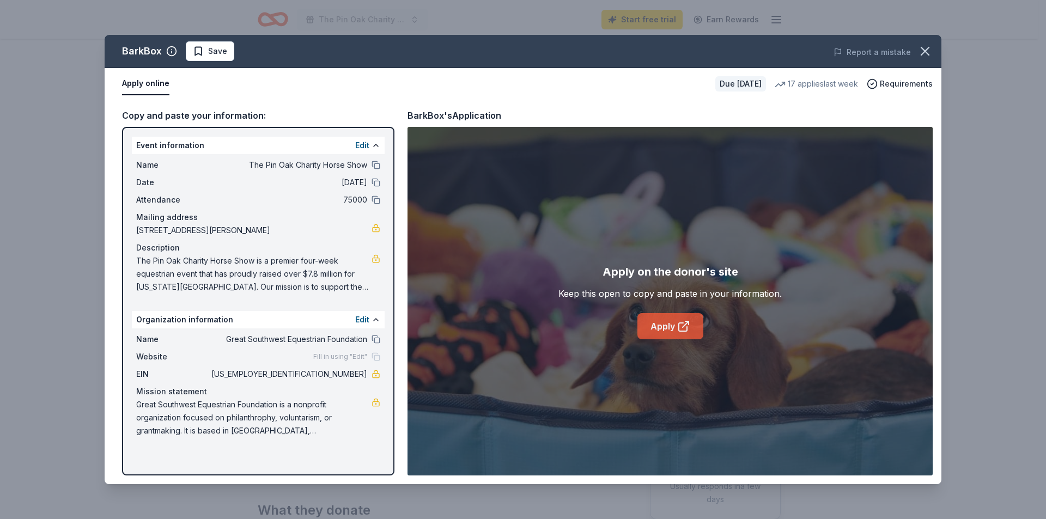
click at [674, 314] on link "Apply" at bounding box center [670, 326] width 66 height 26
click at [923, 53] on icon "button" at bounding box center [925, 51] width 8 height 8
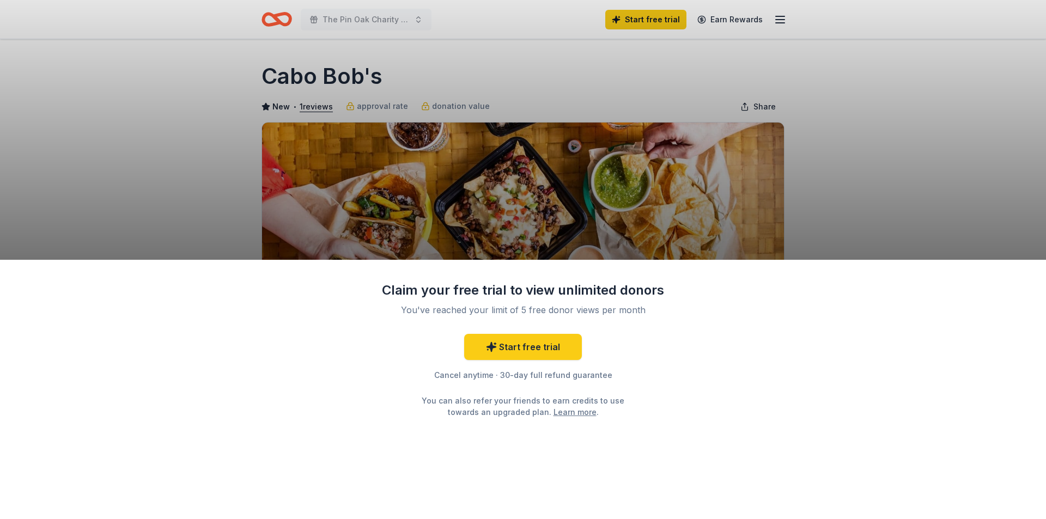
click at [588, 223] on div "Claim your free trial to view unlimited donors You've reached your limit of 5 f…" at bounding box center [523, 259] width 1046 height 519
click at [753, 148] on div "Claim your free trial to view unlimited donors You've reached your limit of 5 f…" at bounding box center [523, 259] width 1046 height 519
drag, startPoint x: 404, startPoint y: 74, endPoint x: 284, endPoint y: 75, distance: 119.8
click at [270, 74] on div "Claim your free trial to view unlimited donors You've reached your limit of 5 f…" at bounding box center [523, 259] width 1046 height 519
click at [290, 76] on div "Claim your free trial to view unlimited donors You've reached your limit of 5 f…" at bounding box center [523, 259] width 1046 height 519
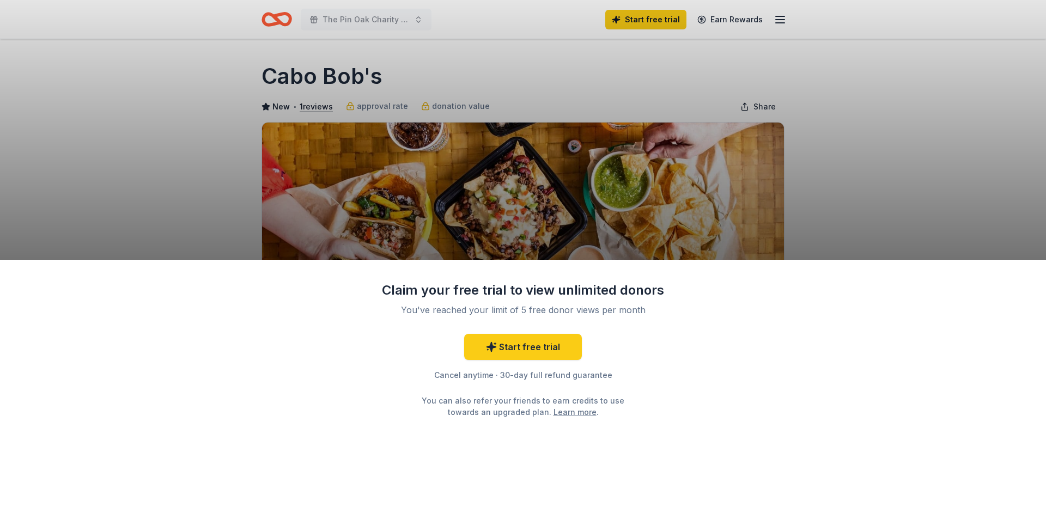
click at [290, 76] on div "Claim your free trial to view unlimited donors You've reached your limit of 5 f…" at bounding box center [523, 259] width 1046 height 519
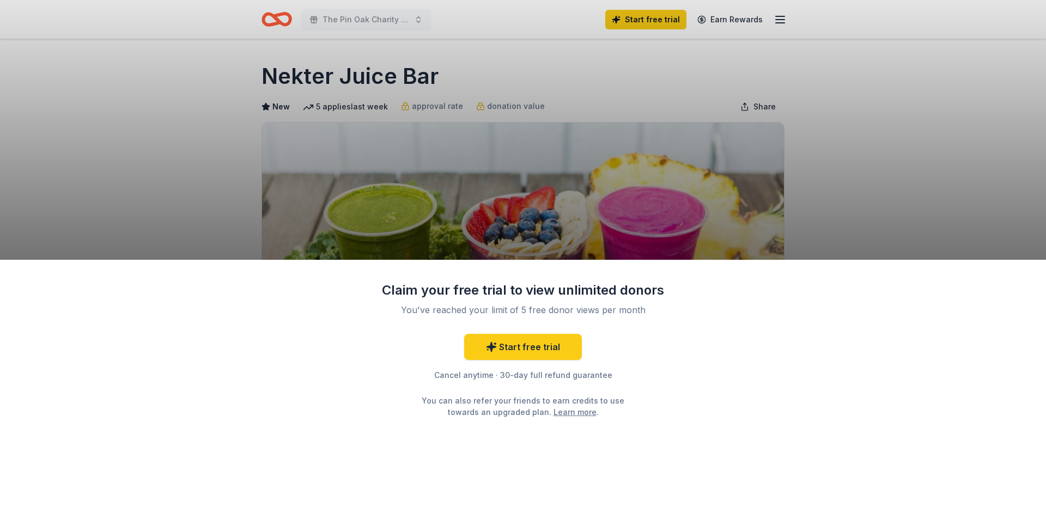
drag, startPoint x: 650, startPoint y: 212, endPoint x: 649, endPoint y: 223, distance: 10.4
click at [649, 223] on div "Claim your free trial to view unlimited donors You've reached your limit of 5 f…" at bounding box center [523, 259] width 1046 height 519
drag, startPoint x: 403, startPoint y: 73, endPoint x: 319, endPoint y: 66, distance: 84.1
click at [319, 66] on div "Claim your free trial to view unlimited donors You've reached your limit of 5 f…" at bounding box center [523, 259] width 1046 height 519
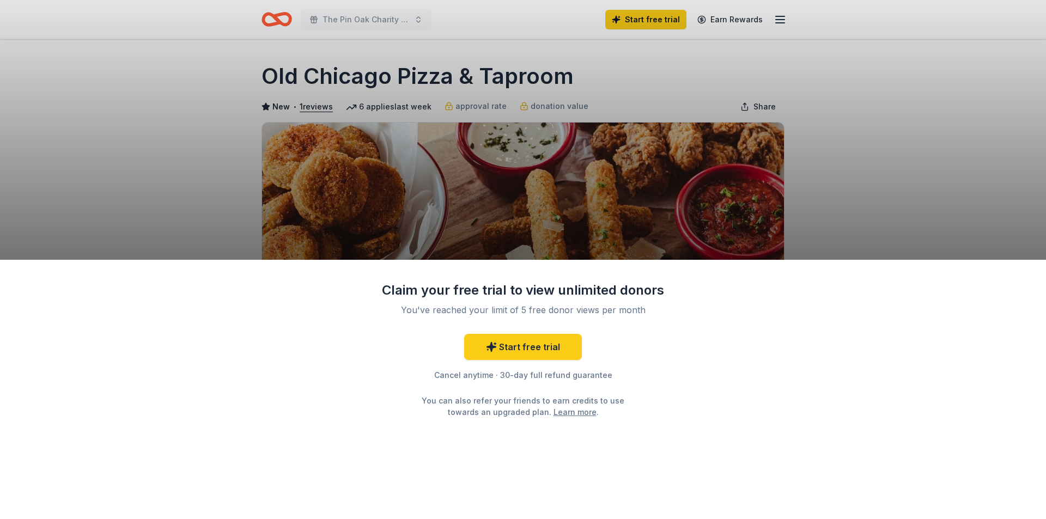
drag, startPoint x: 586, startPoint y: 75, endPoint x: 320, endPoint y: 82, distance: 265.9
click at [320, 82] on div "Claim your free trial to view unlimited donors You've reached your limit of 5 f…" at bounding box center [523, 259] width 1046 height 519
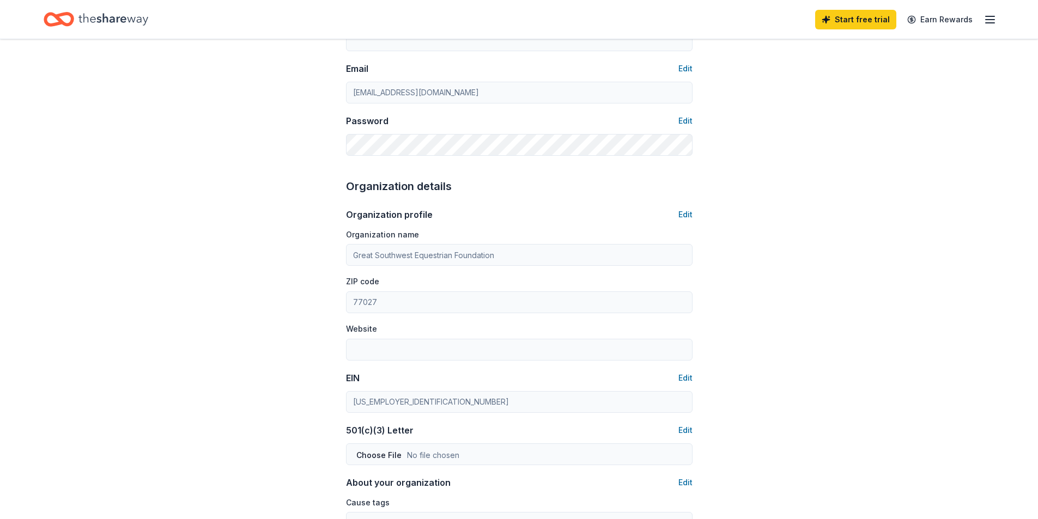
scroll to position [5, 0]
